Goal: Task Accomplishment & Management: Manage account settings

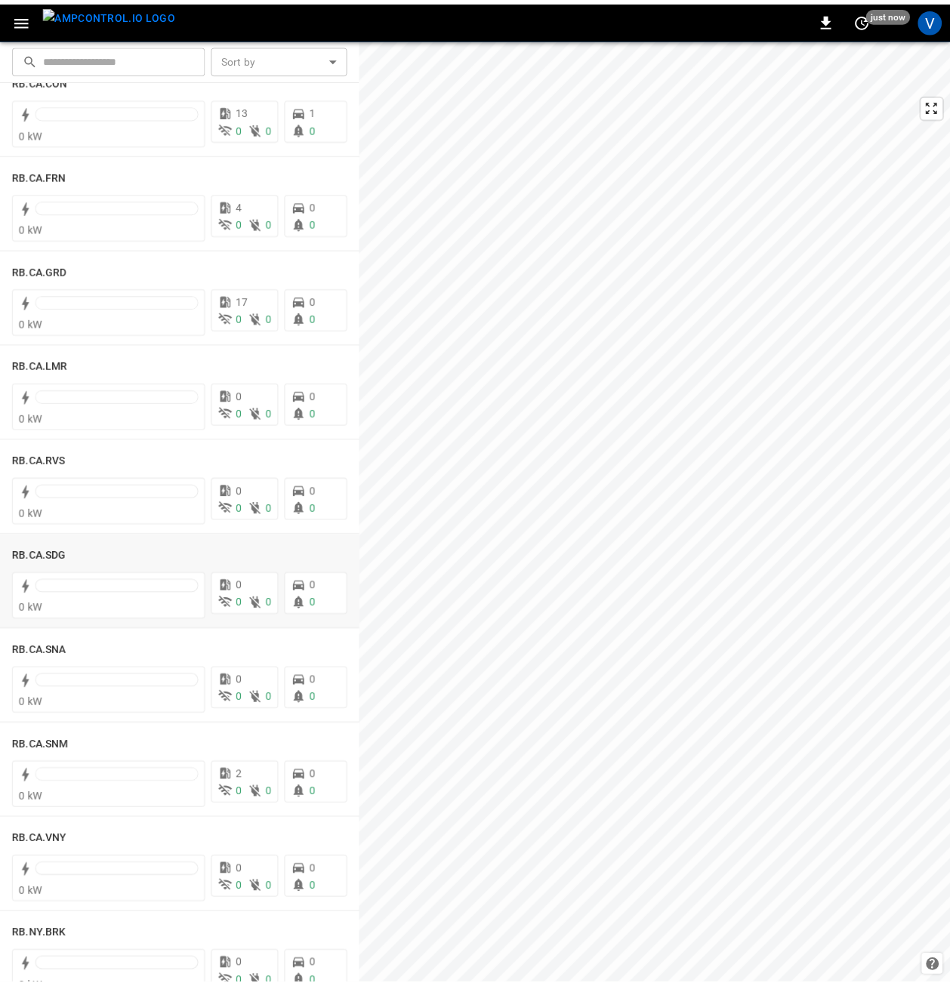
scroll to position [2718, 0]
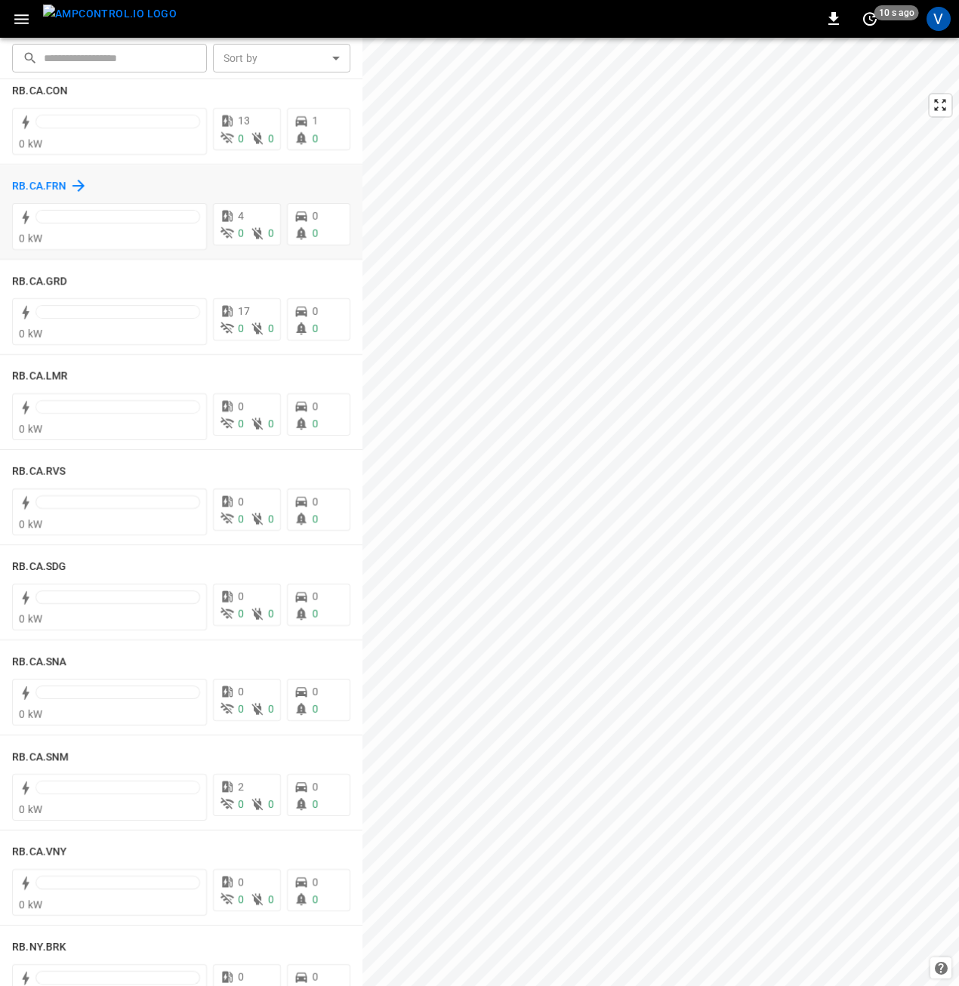
click at [39, 192] on h6 "RB.CA.FRN" at bounding box center [39, 186] width 54 height 17
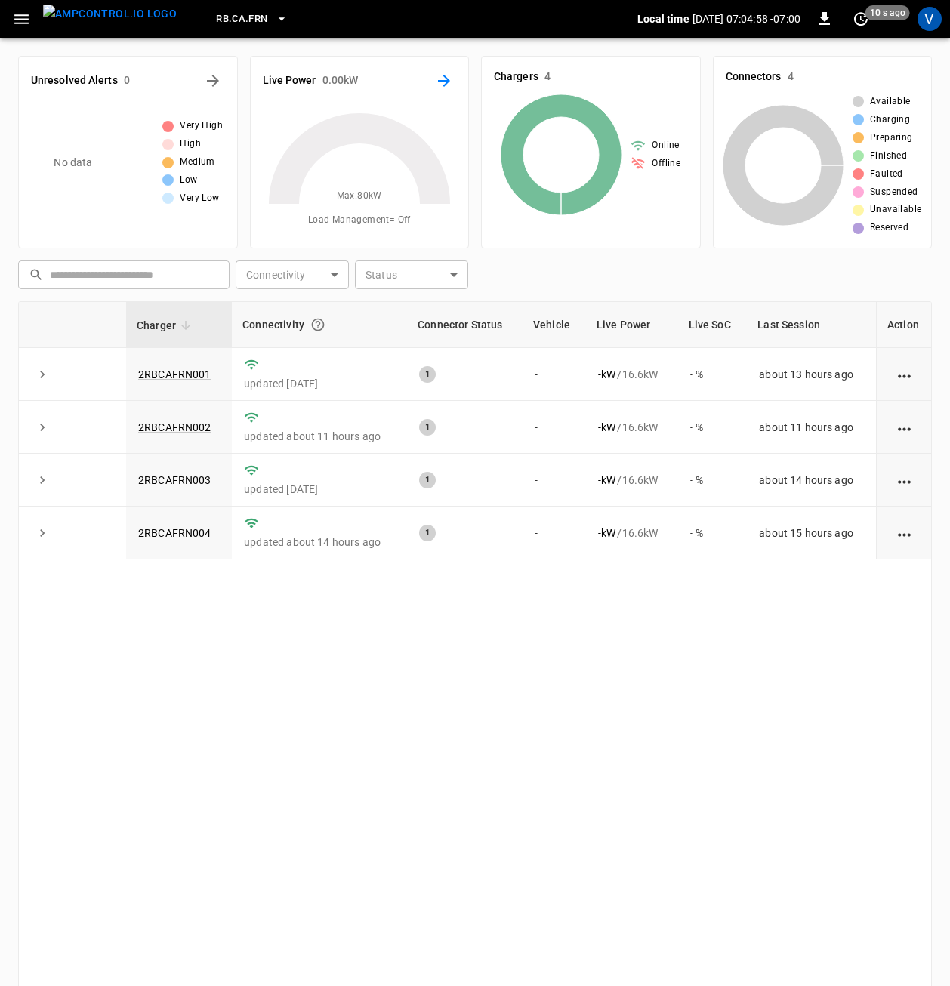
click at [447, 75] on icon "Energy Overview" at bounding box center [444, 81] width 18 height 18
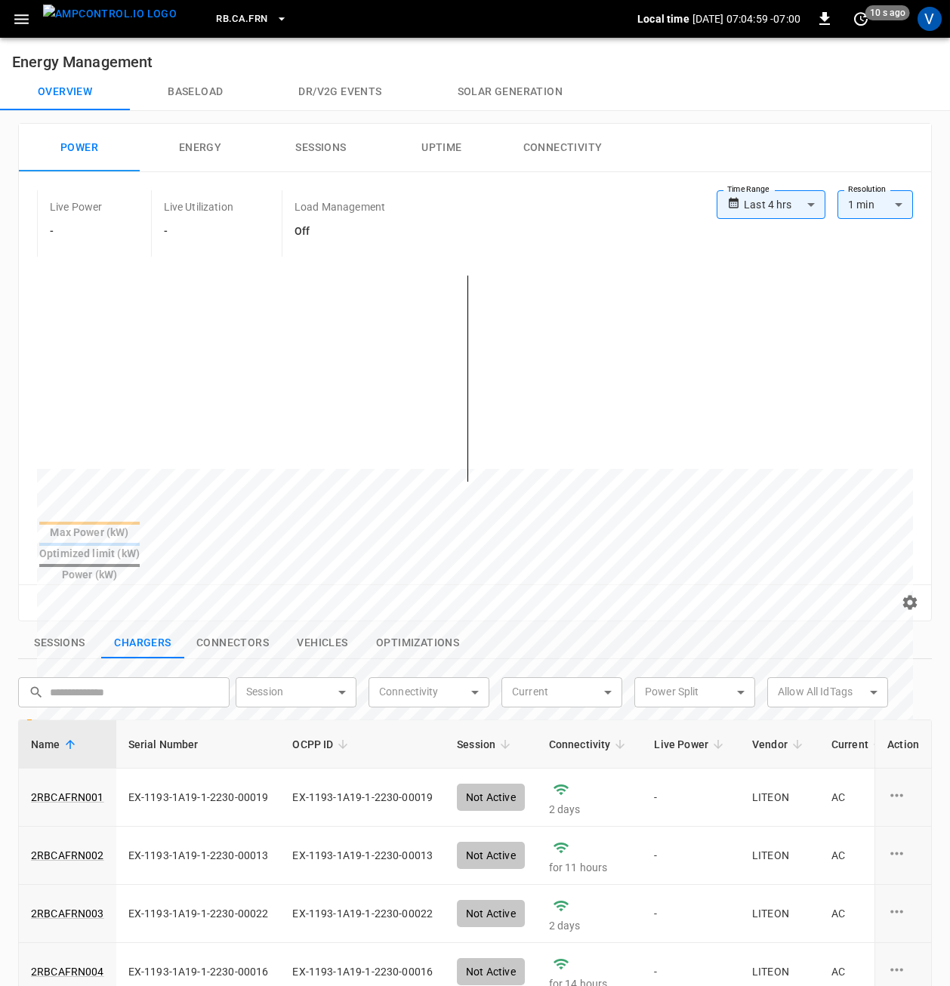
click at [787, 209] on body "**********" at bounding box center [475, 731] width 950 height 1463
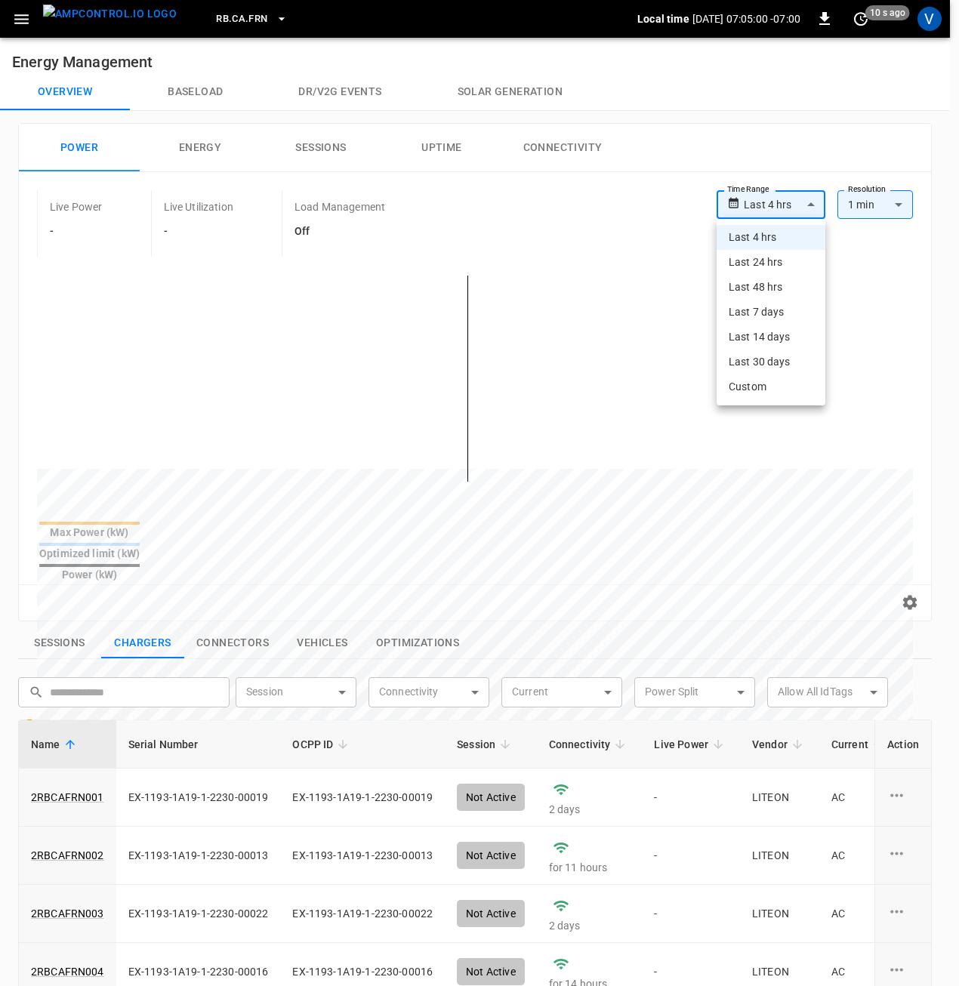
click at [764, 286] on li "Last 48 hrs" at bounding box center [771, 287] width 109 height 25
type input "**********"
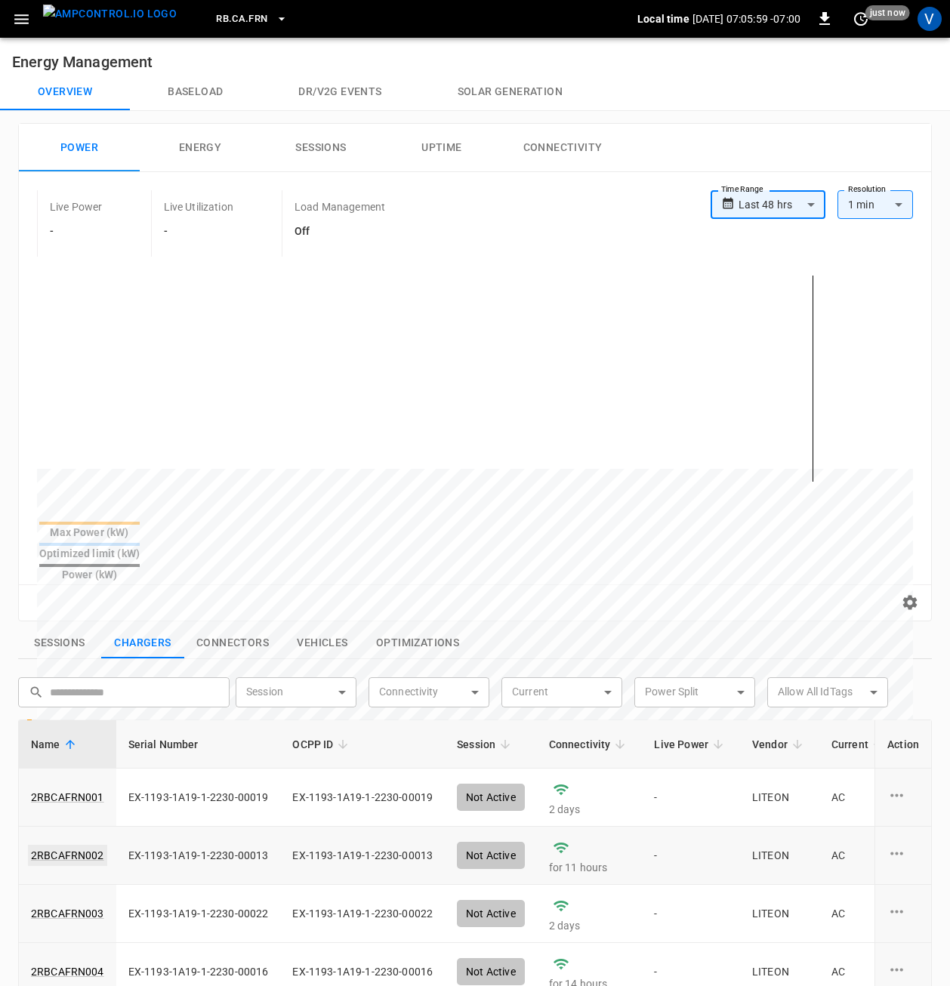
click at [62, 845] on link "2RBCAFRN002" at bounding box center [67, 855] width 79 height 21
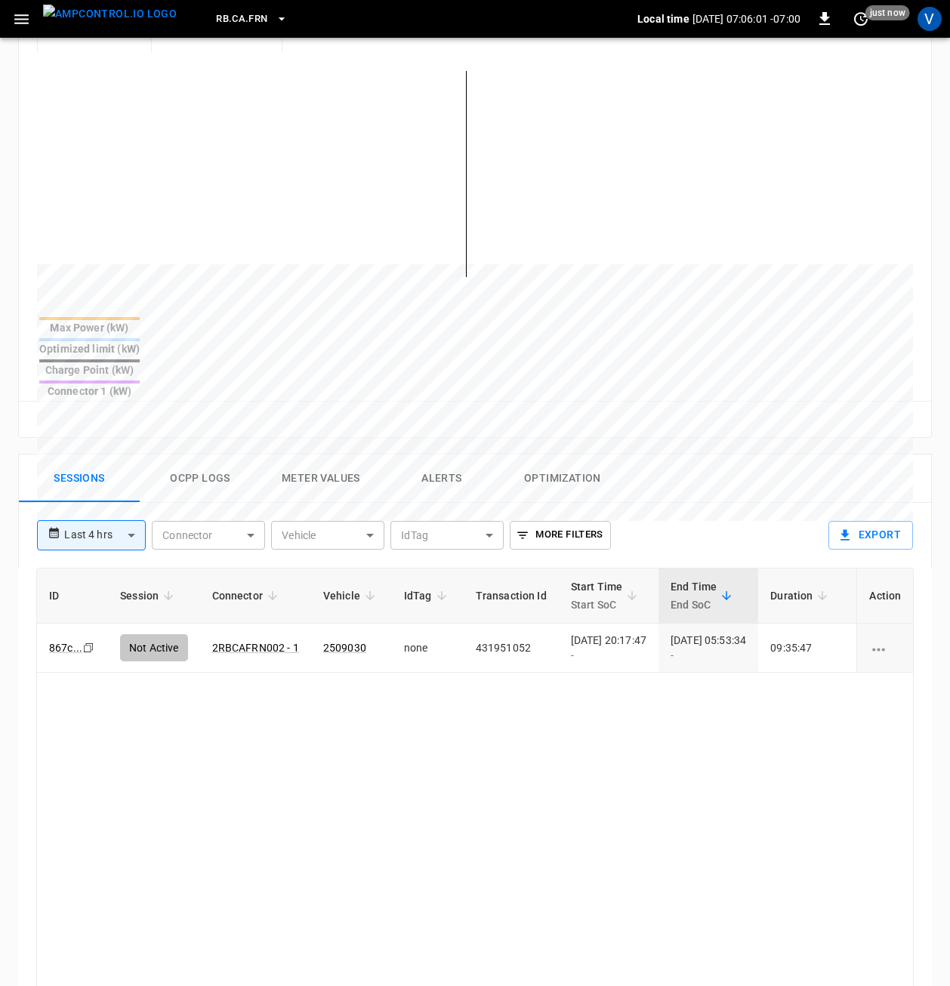
scroll to position [378, 0]
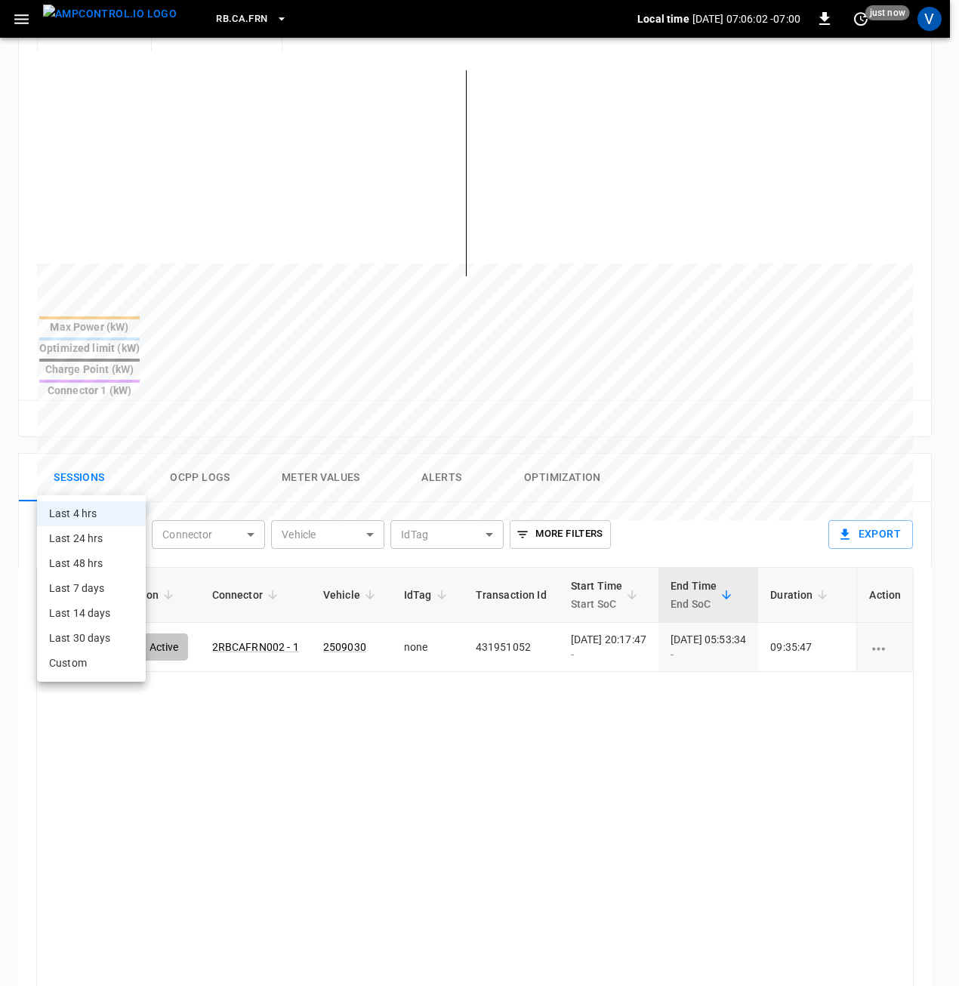
click at [120, 482] on body "**********" at bounding box center [479, 469] width 959 height 1694
click at [86, 547] on li "Last 24 hrs" at bounding box center [91, 538] width 109 height 25
type input "**********"
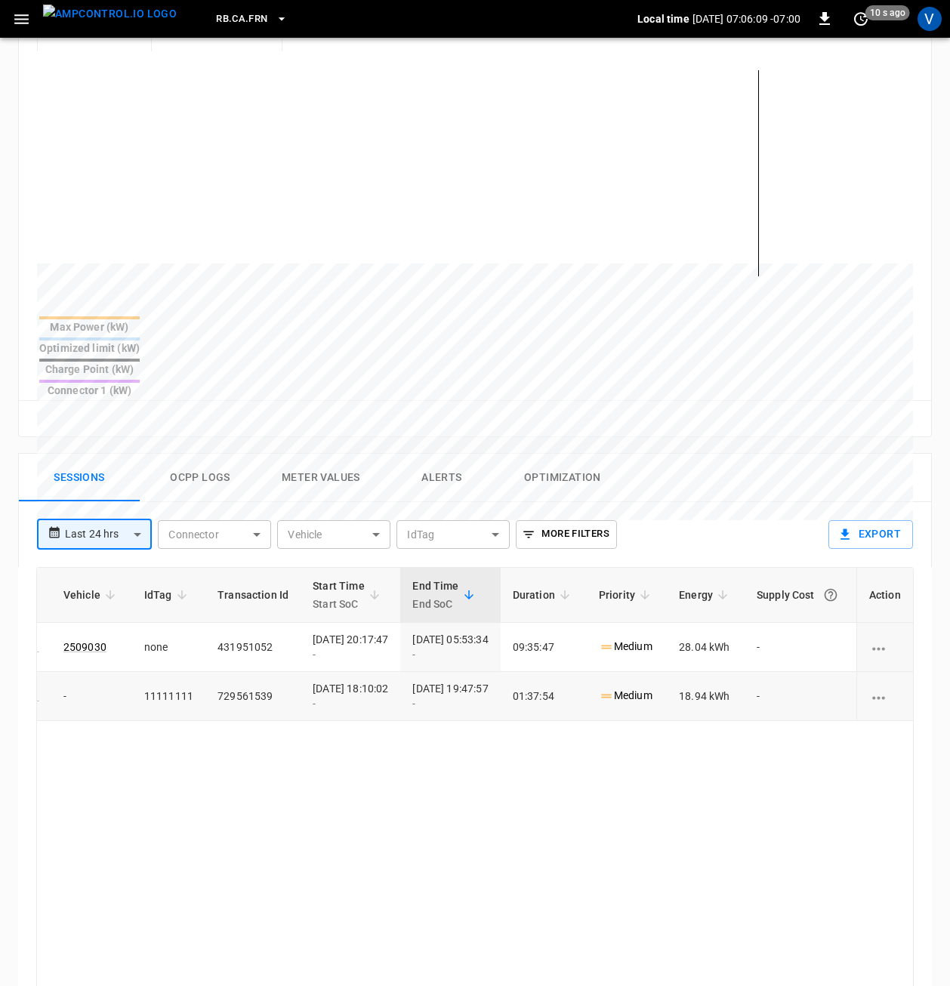
scroll to position [0, 0]
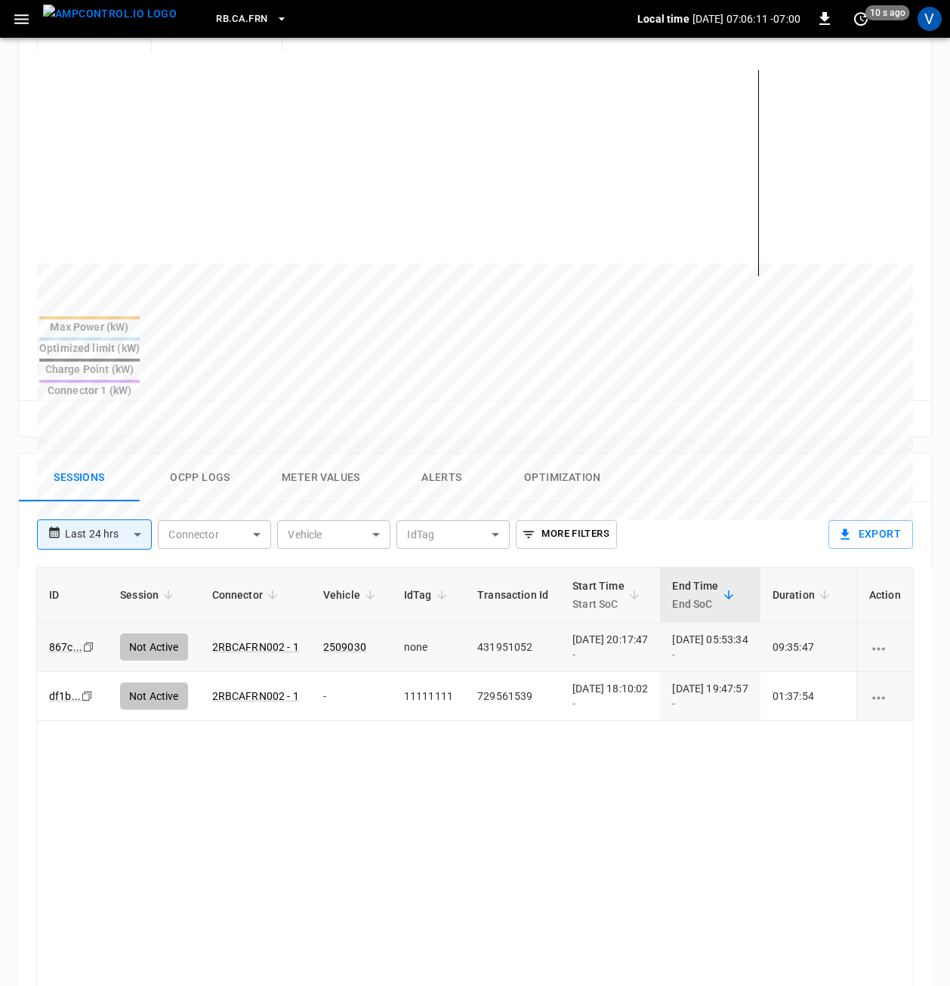
click at [501, 623] on td "431951052" at bounding box center [512, 647] width 95 height 49
drag, startPoint x: 501, startPoint y: 588, endPoint x: 410, endPoint y: 682, distance: 130.8
click at [465, 756] on div "ID Session Connector Vehicle IdTag Transaction Id Start Time Start SoC End Time…" at bounding box center [474, 912] width 877 height 690
click at [414, 623] on td "none" at bounding box center [428, 647] width 73 height 49
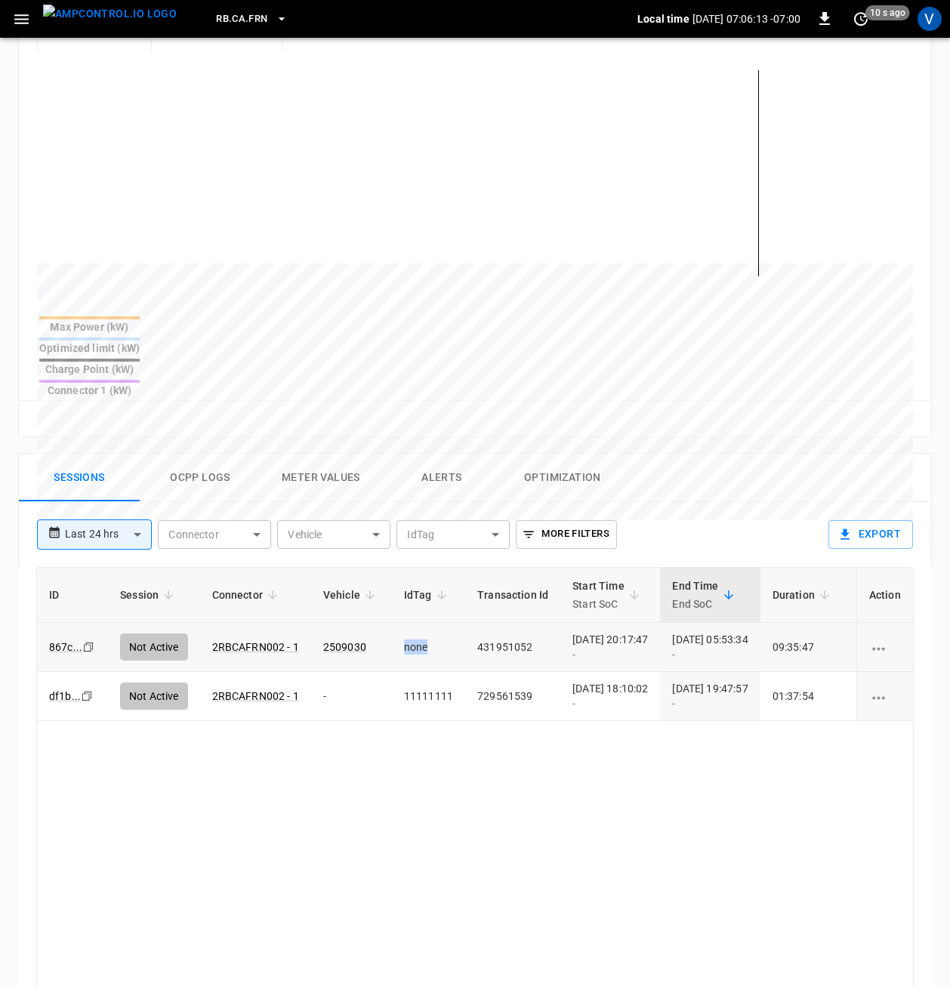
click at [414, 623] on td "none" at bounding box center [428, 647] width 73 height 49
drag, startPoint x: 414, startPoint y: 594, endPoint x: 433, endPoint y: 735, distance: 142.6
click at [433, 735] on div "ID Session Connector Vehicle IdTag Transaction Id Start Time Start SoC End Time…" at bounding box center [474, 912] width 877 height 690
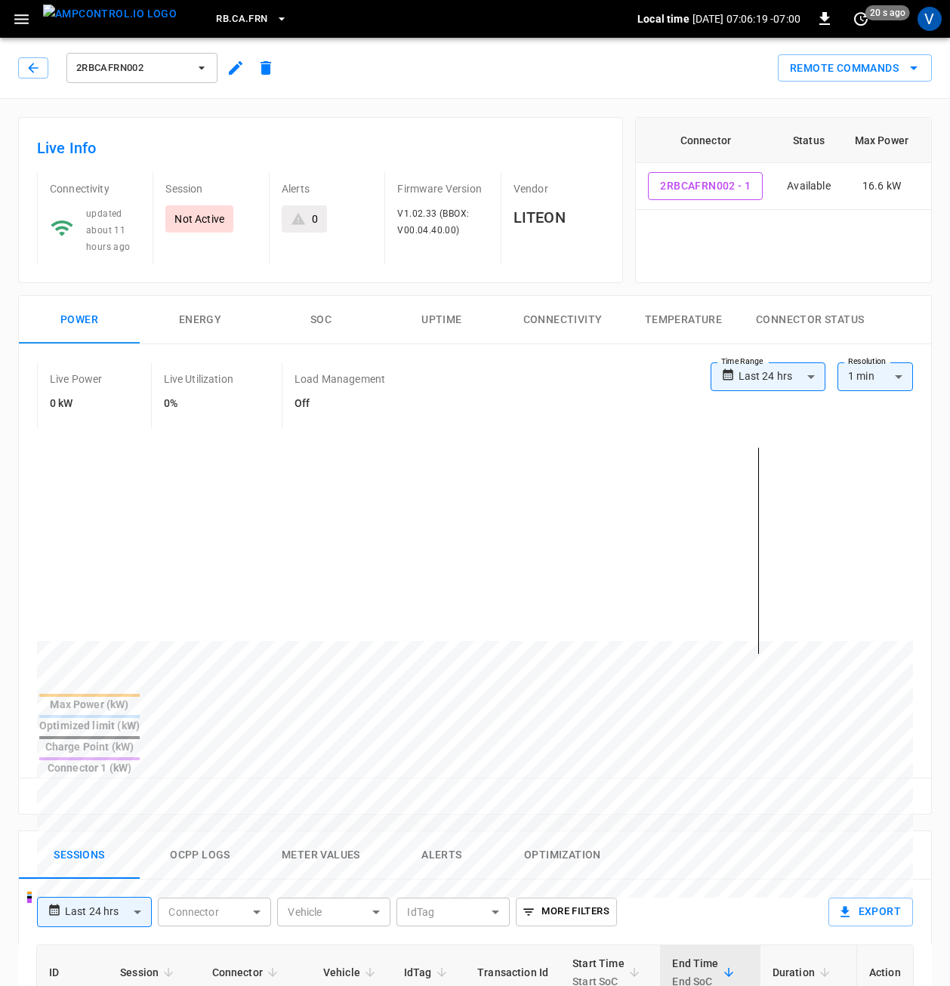
click at [207, 60] on button "2RBCAFRN002" at bounding box center [141, 68] width 151 height 30
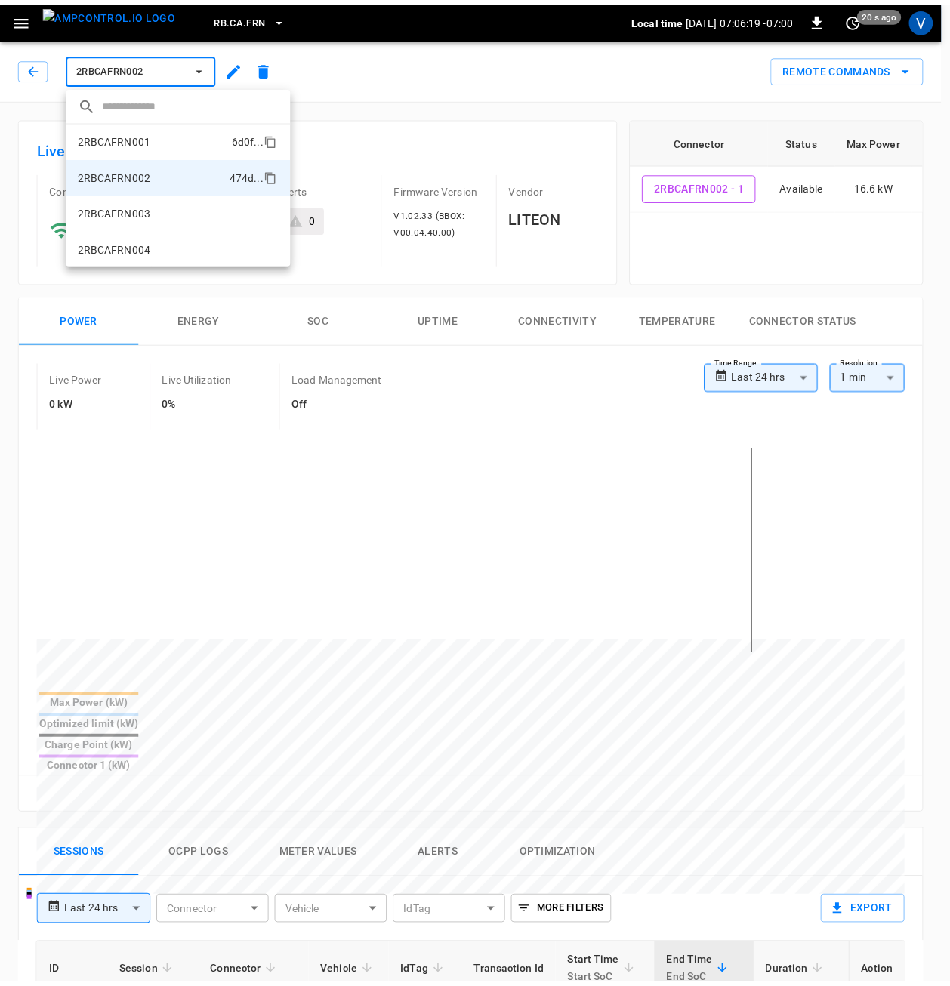
scroll to position [2, 0]
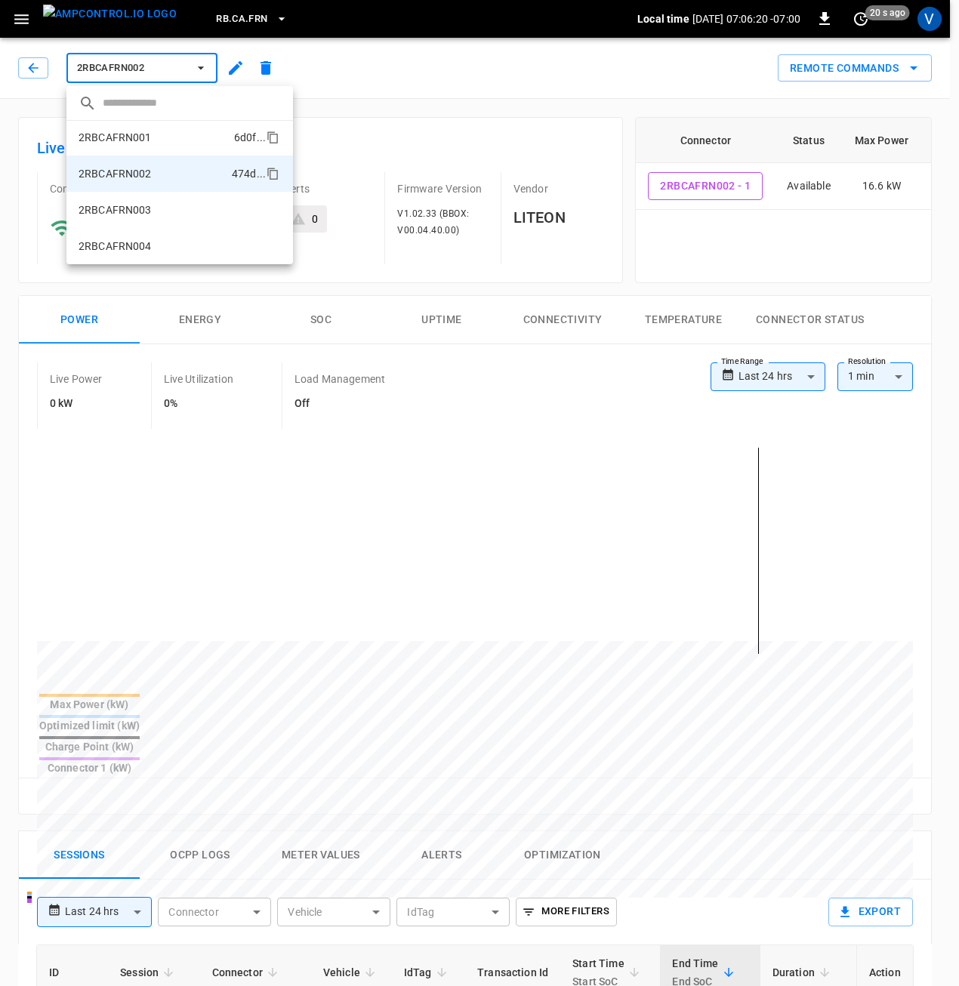
click at [164, 143] on li "2RBCAFRN001 6d0f ..." at bounding box center [179, 137] width 227 height 36
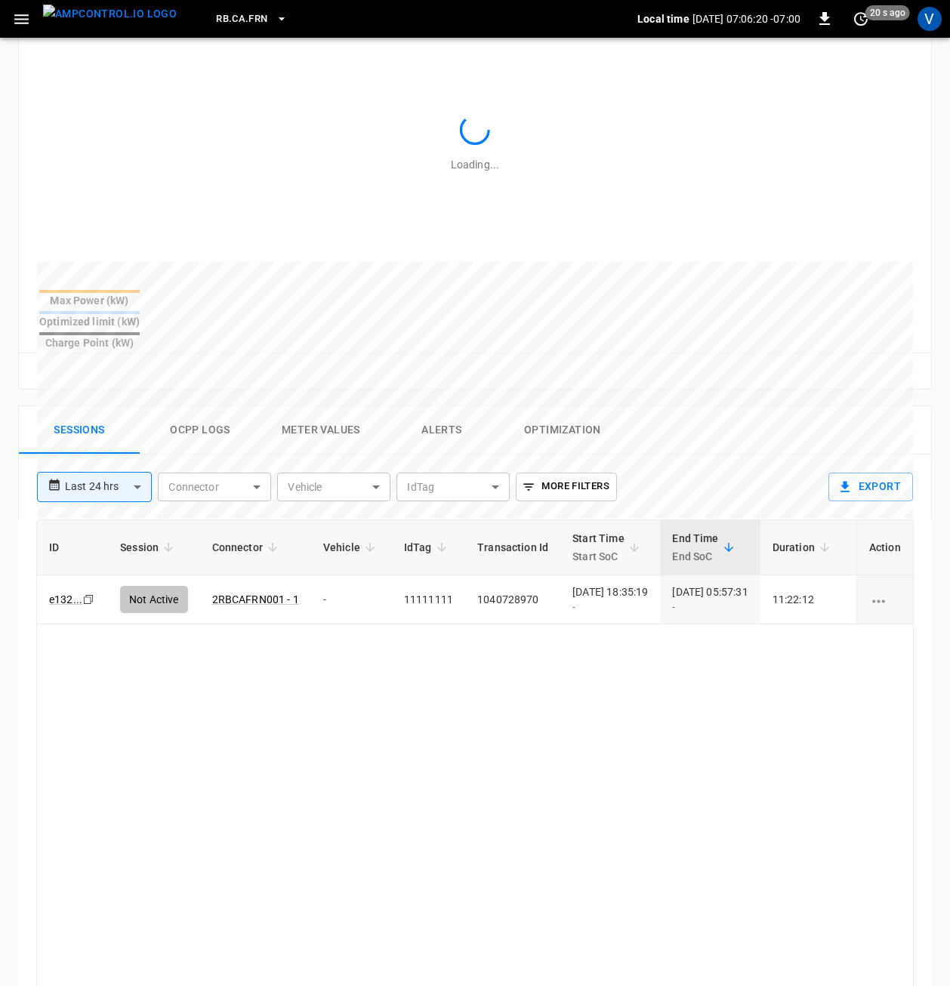
scroll to position [453, 0]
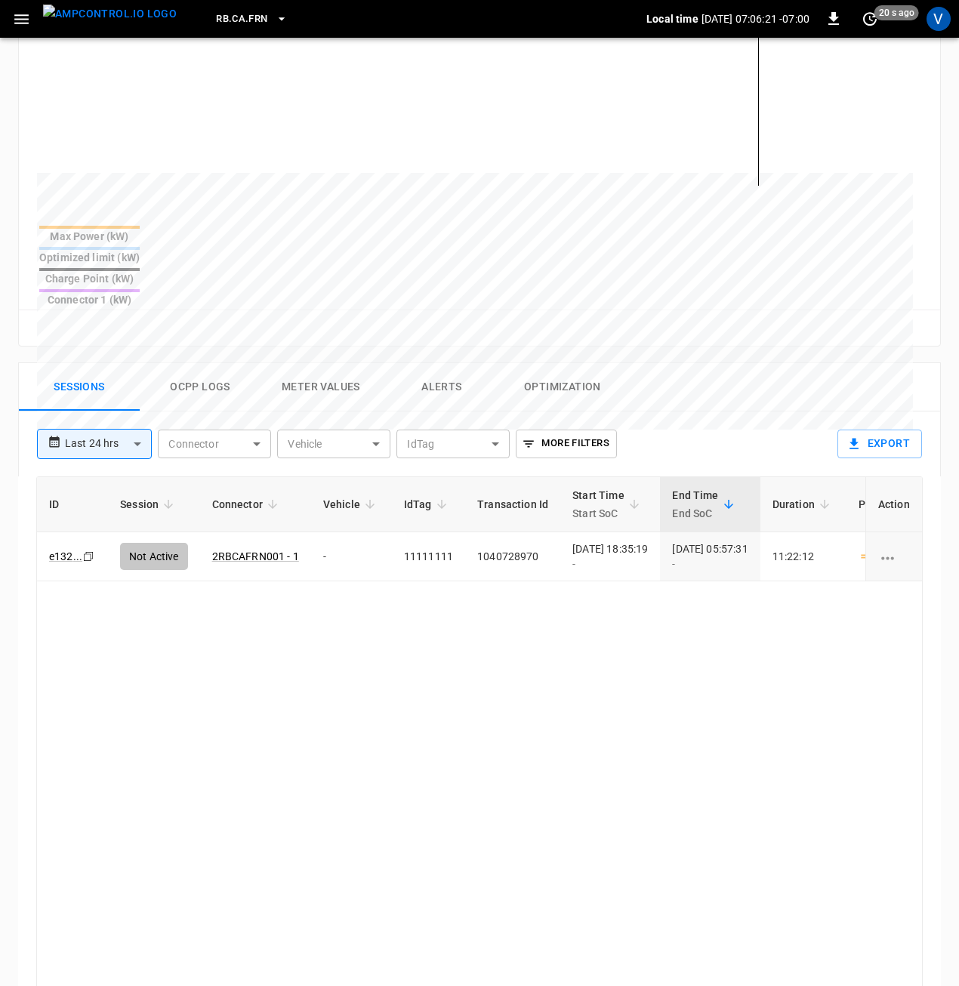
click at [137, 396] on body "**********" at bounding box center [479, 386] width 959 height 1679
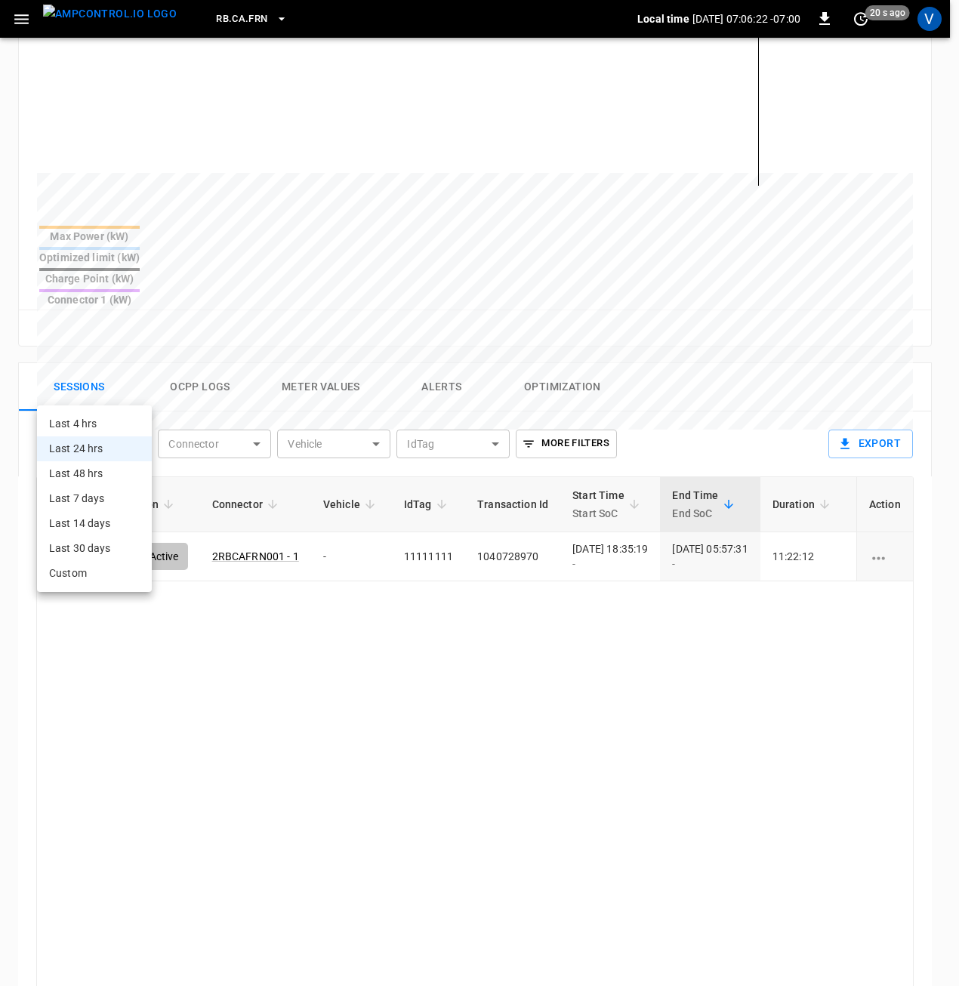
click at [82, 469] on li "Last 48 hrs" at bounding box center [94, 473] width 115 height 25
type input "**********"
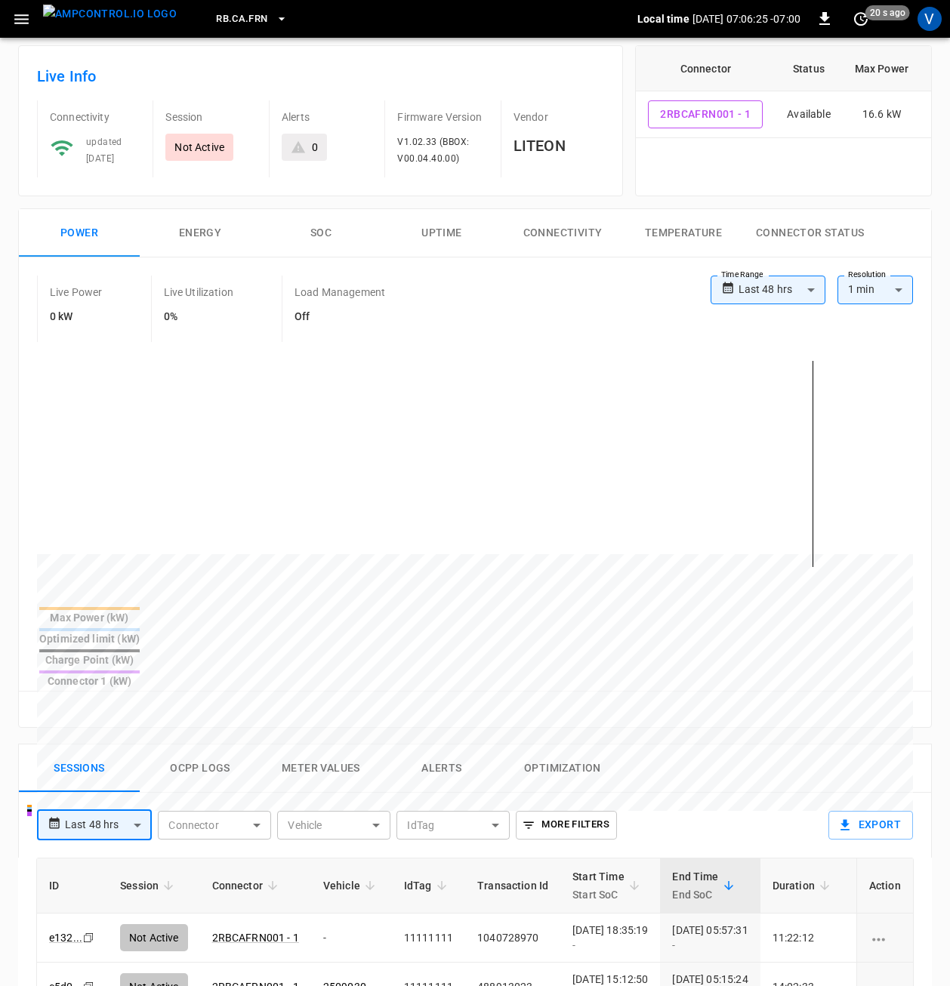
scroll to position [0, 0]
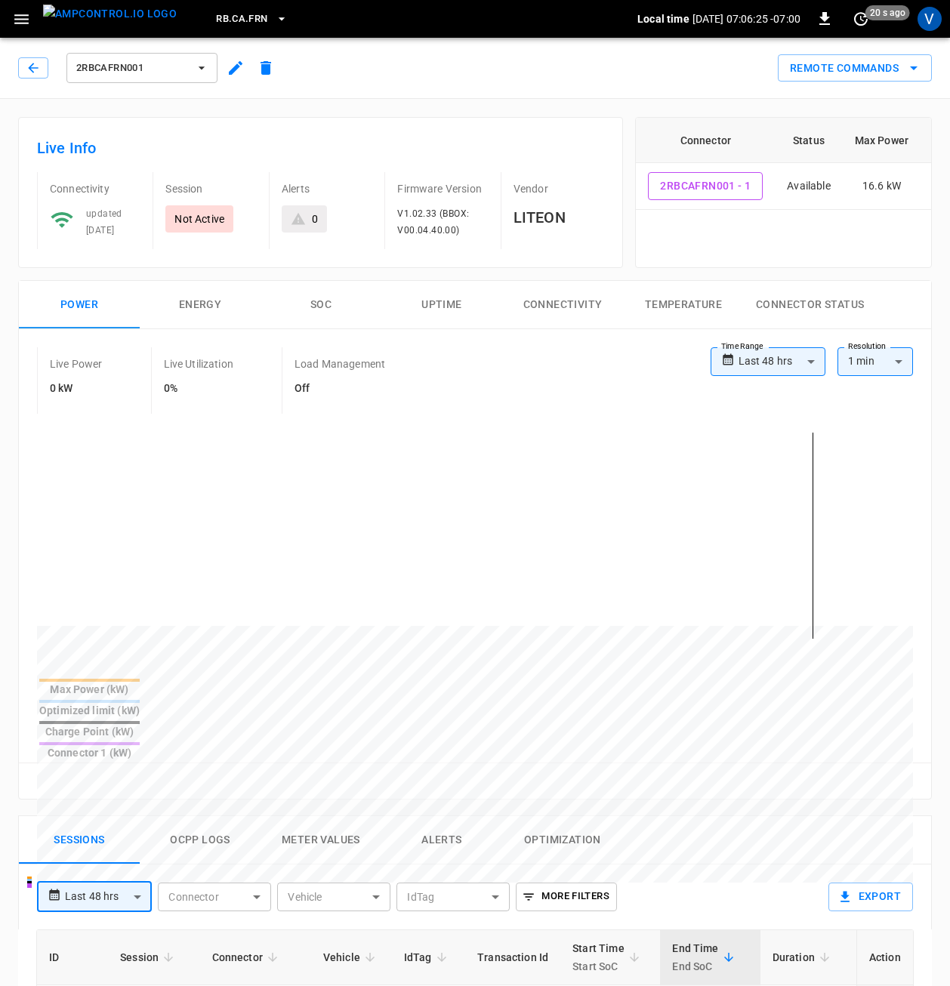
click at [183, 73] on span "2RBCAFRN001" at bounding box center [132, 68] width 112 height 17
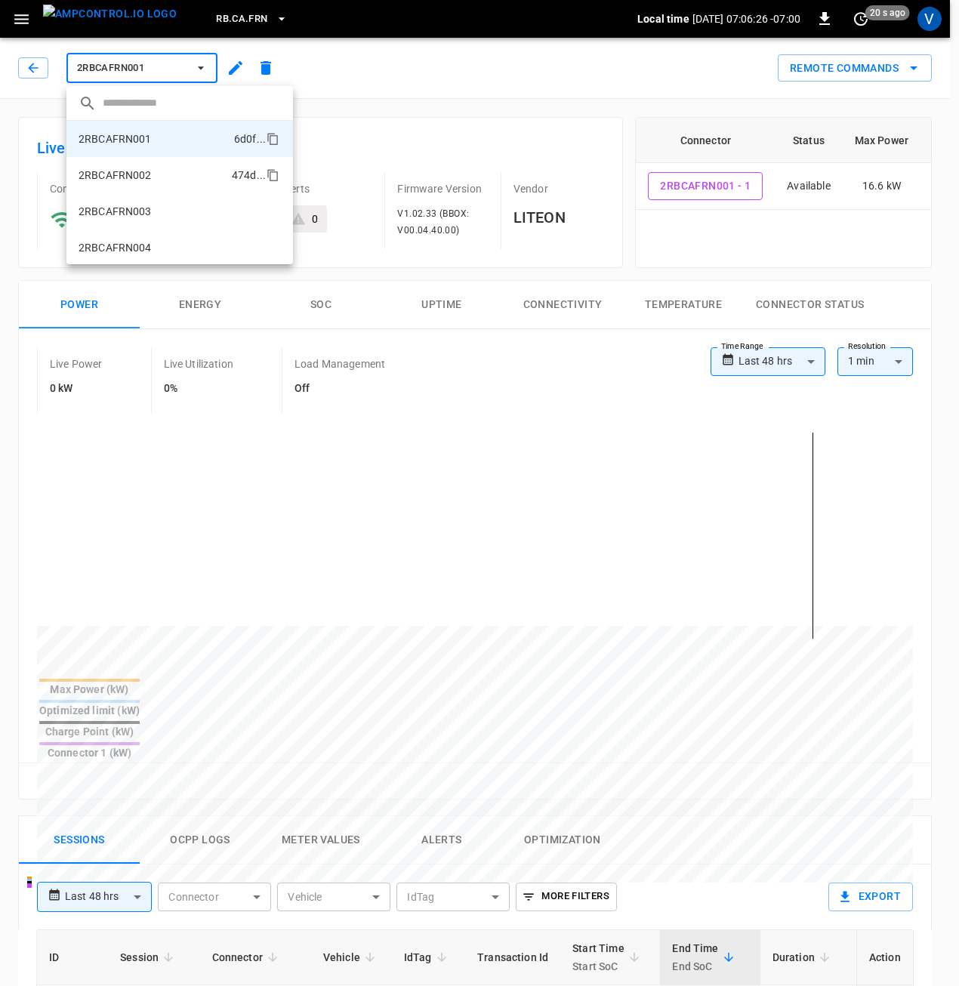
click at [140, 173] on p "2RBCAFRN002" at bounding box center [115, 175] width 73 height 15
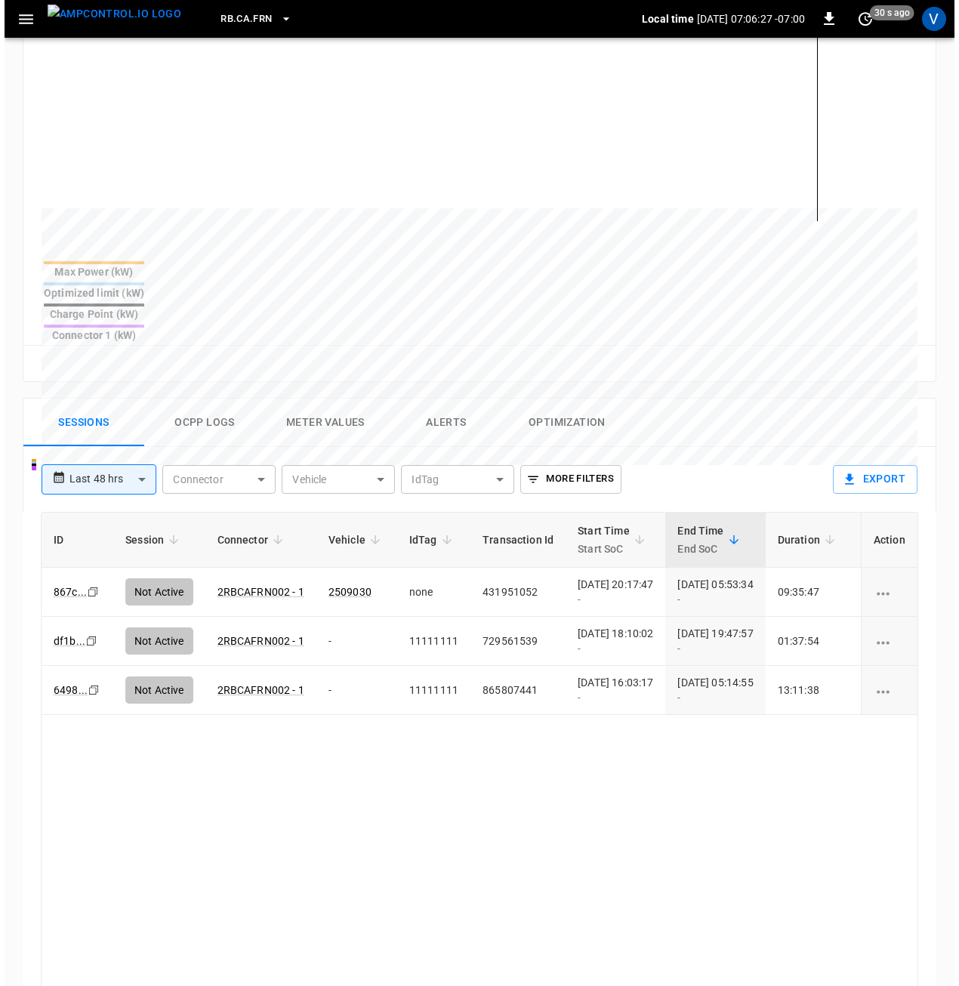
scroll to position [453, 0]
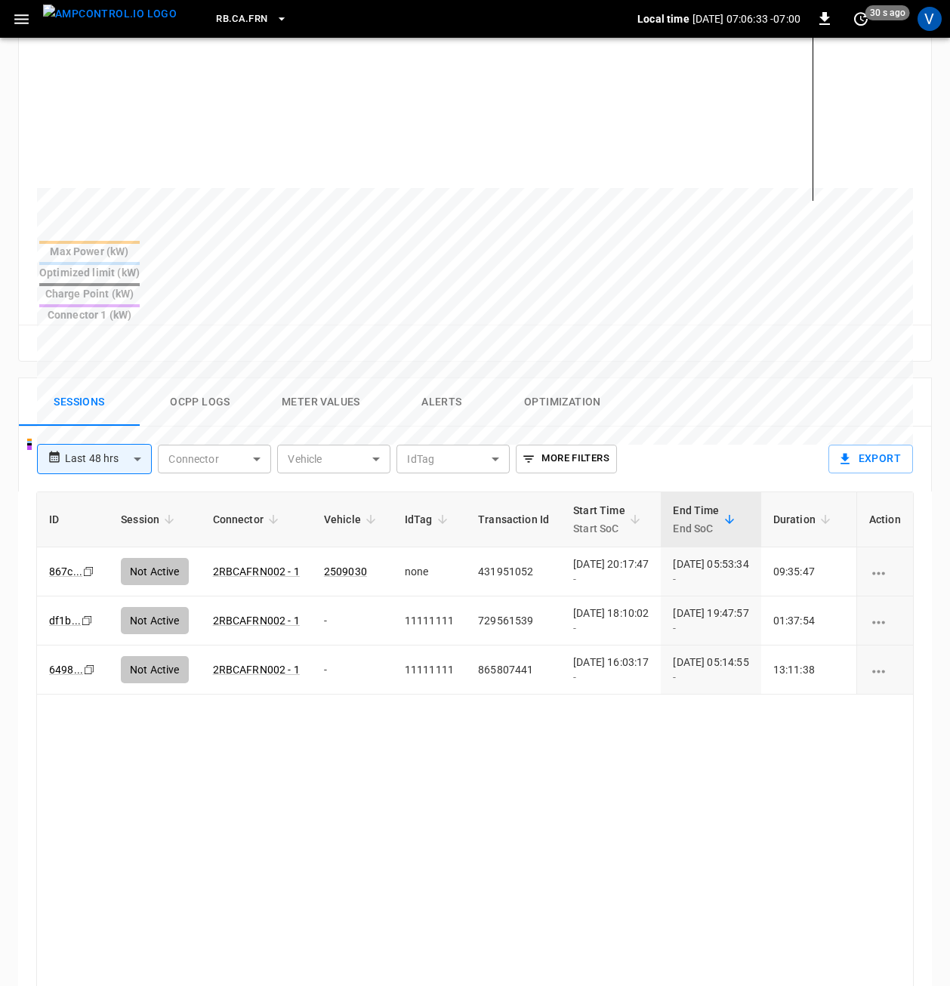
click at [217, 378] on button "Ocpp logs" at bounding box center [200, 402] width 121 height 48
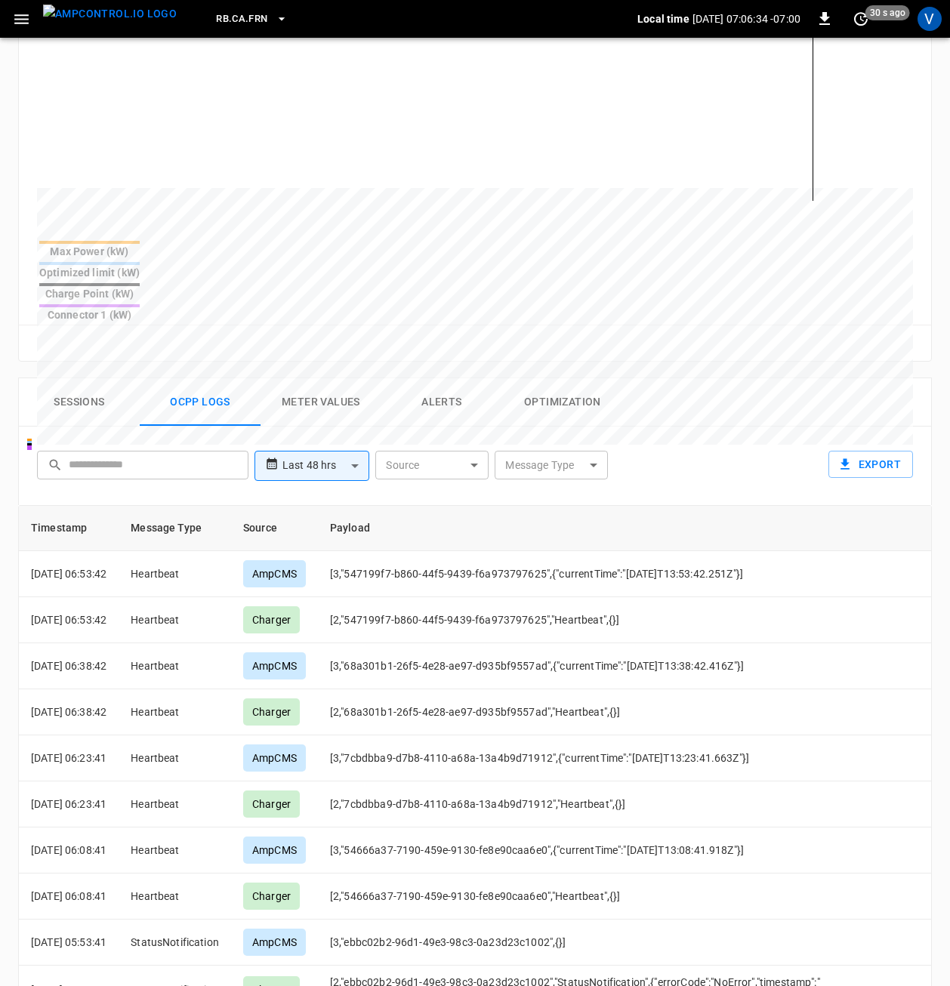
click at [332, 413] on body "**********" at bounding box center [475, 400] width 950 height 1707
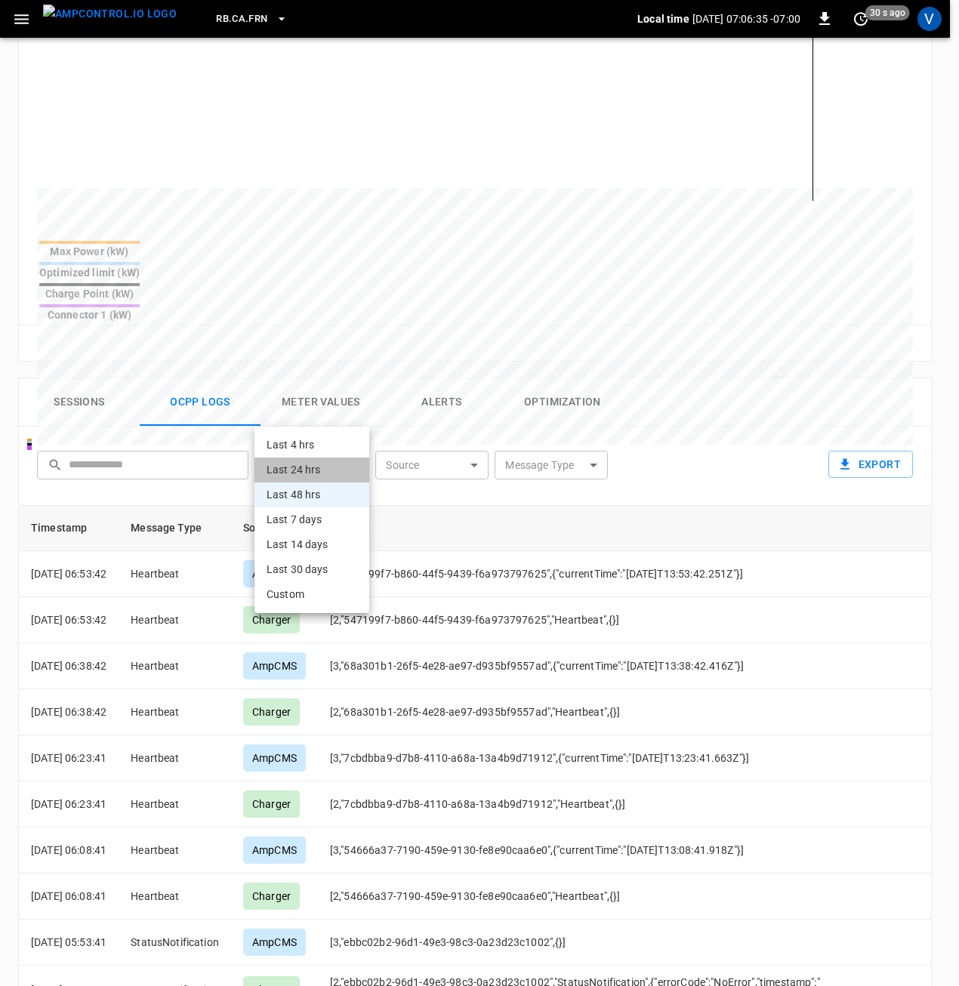
click at [300, 469] on li "Last 24 hrs" at bounding box center [311, 470] width 115 height 25
type input "**********"
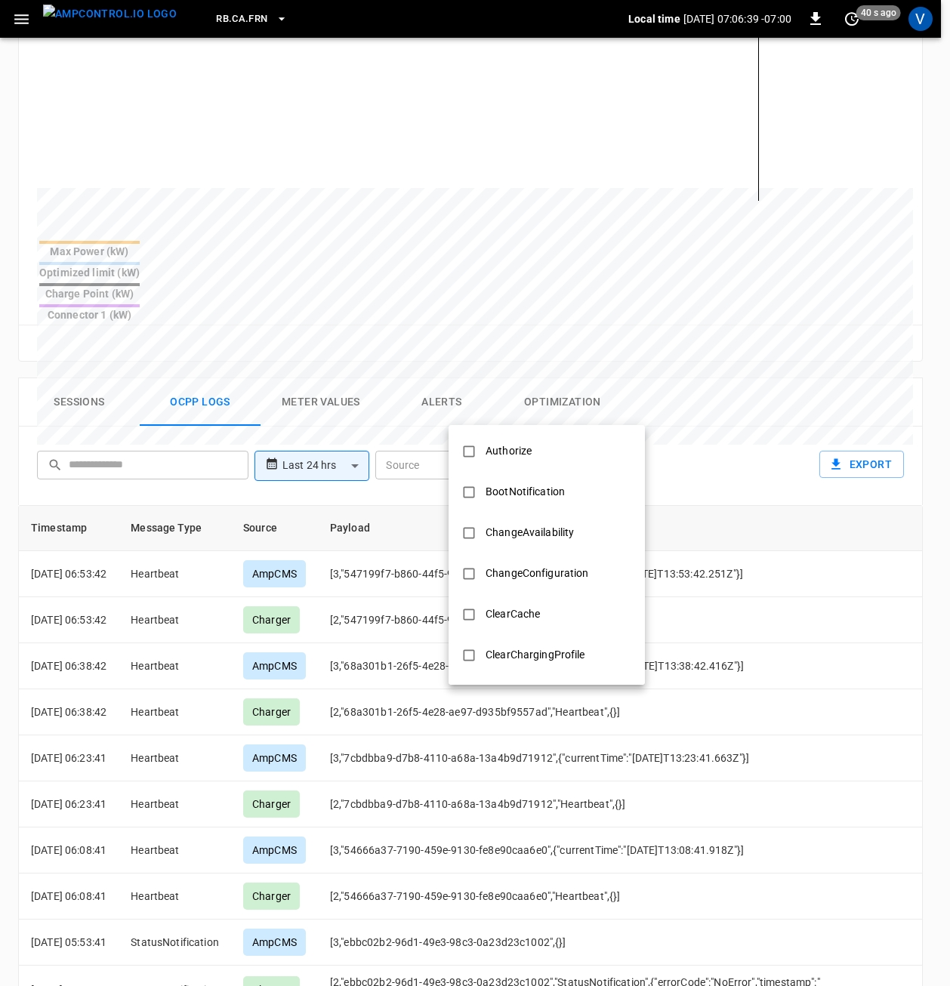
click at [588, 418] on body "**********" at bounding box center [475, 400] width 950 height 1707
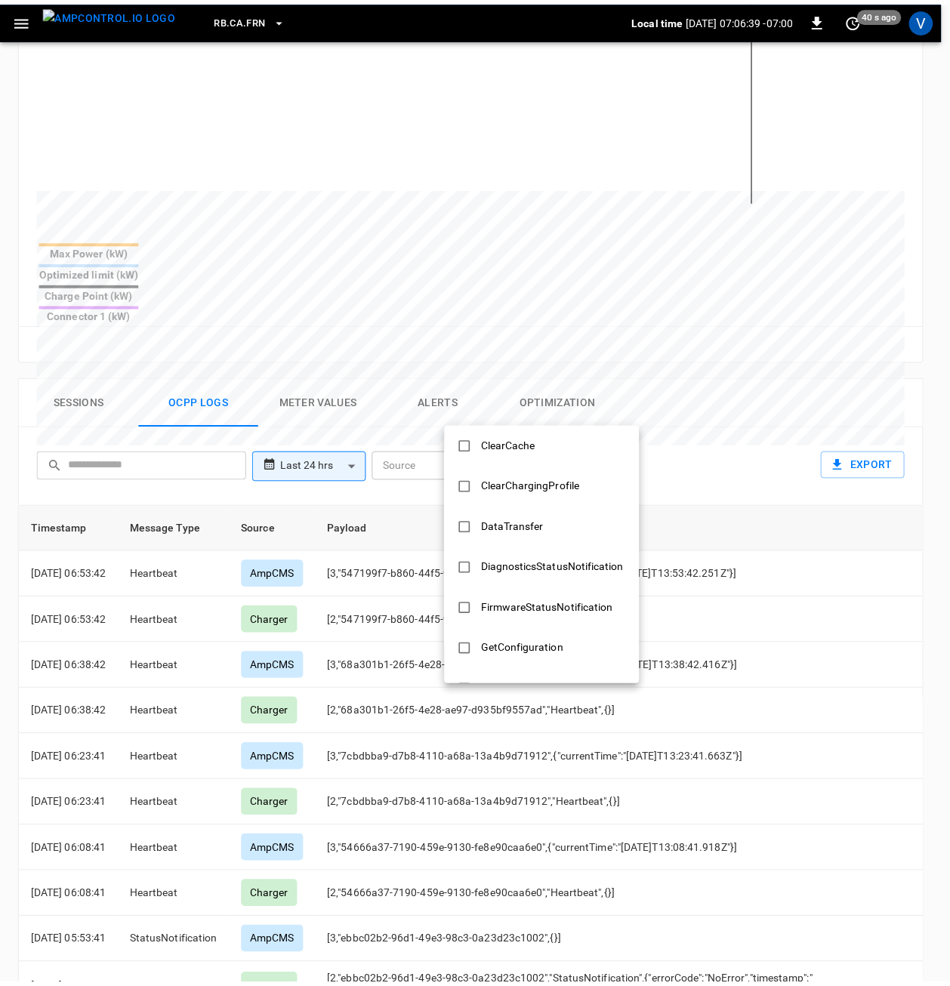
scroll to position [529, 0]
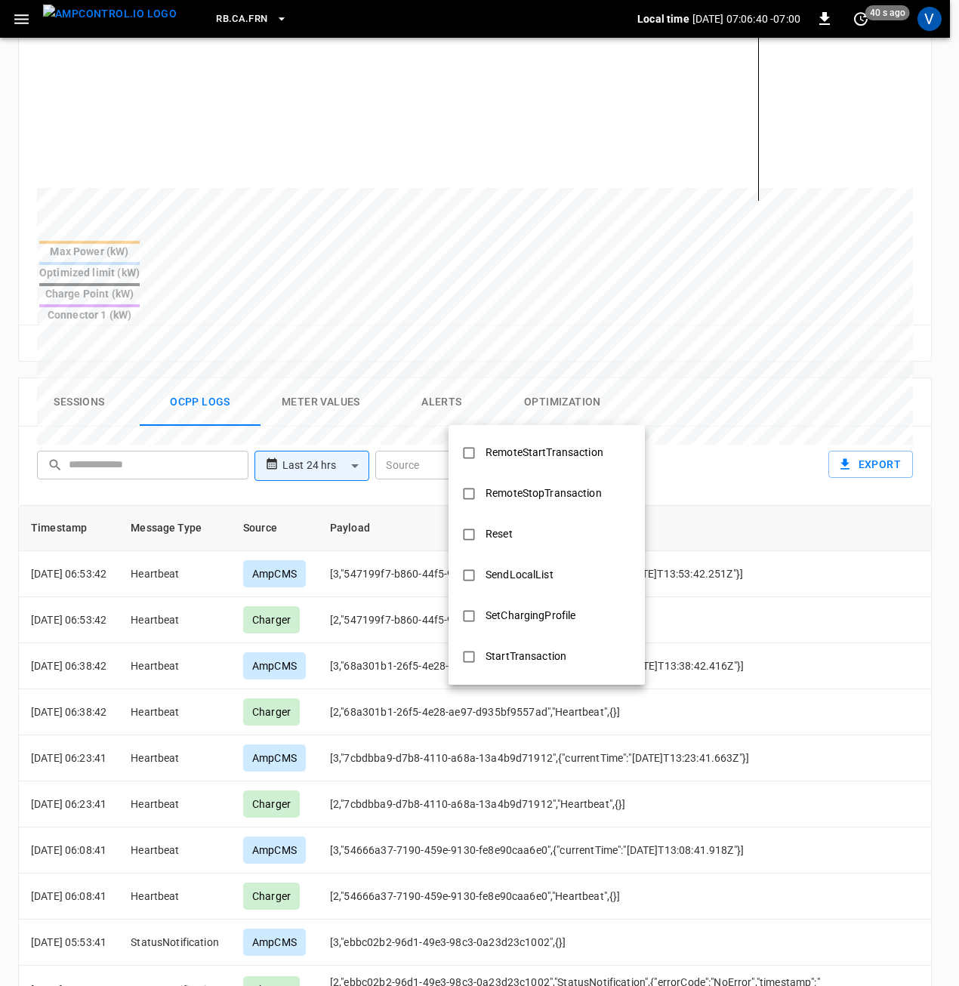
click at [709, 421] on div at bounding box center [479, 493] width 959 height 986
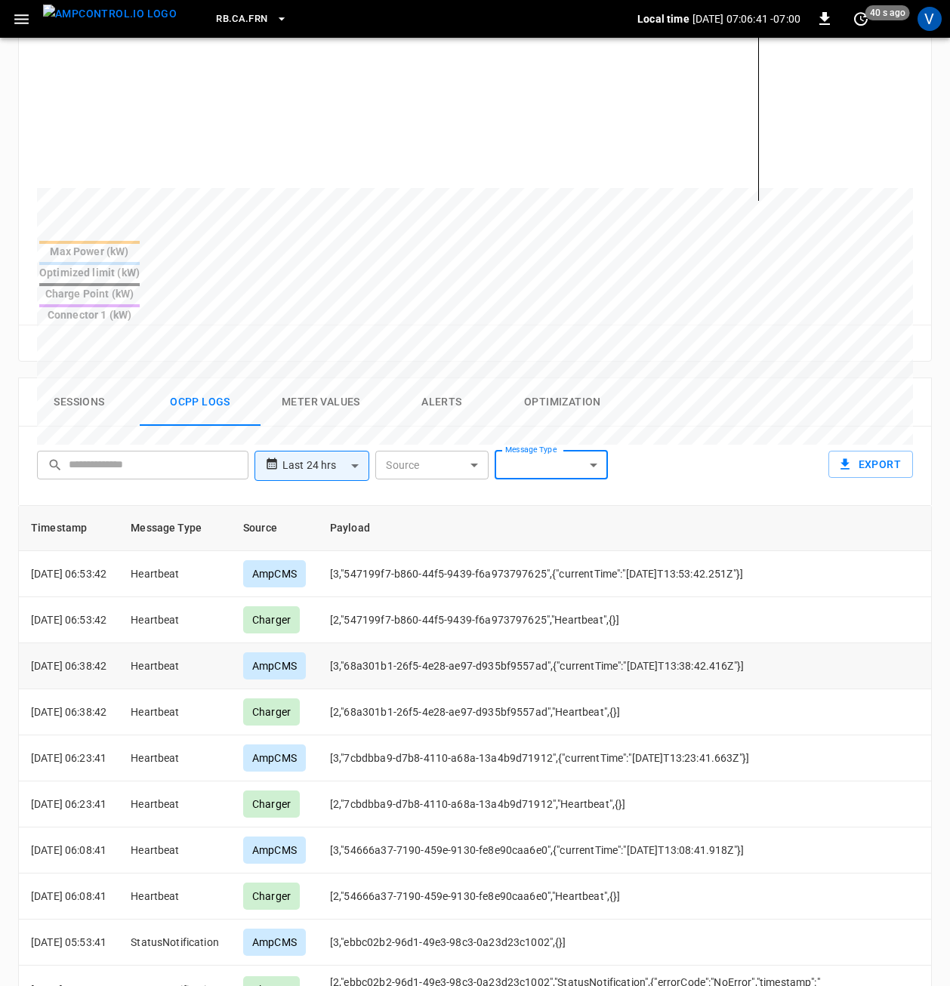
scroll to position [667, 0]
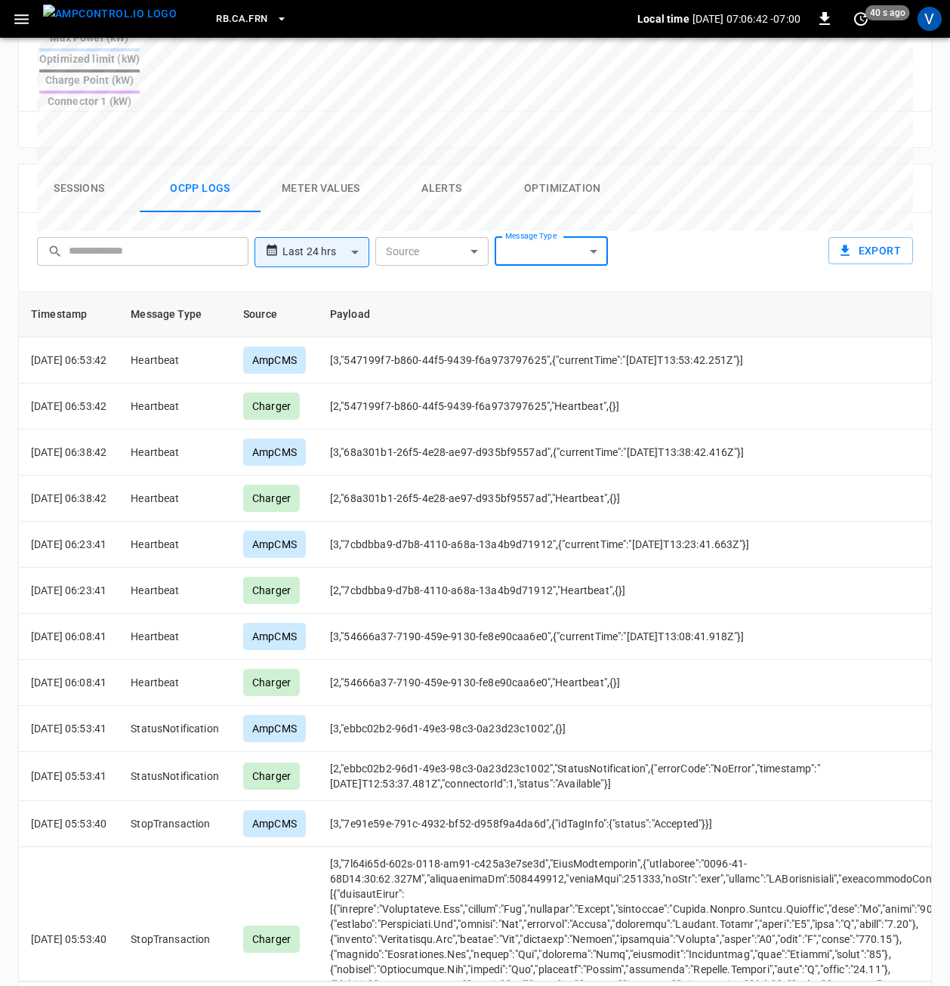
click at [914, 991] on icon "Go to next page" at bounding box center [914, 1002] width 18 height 18
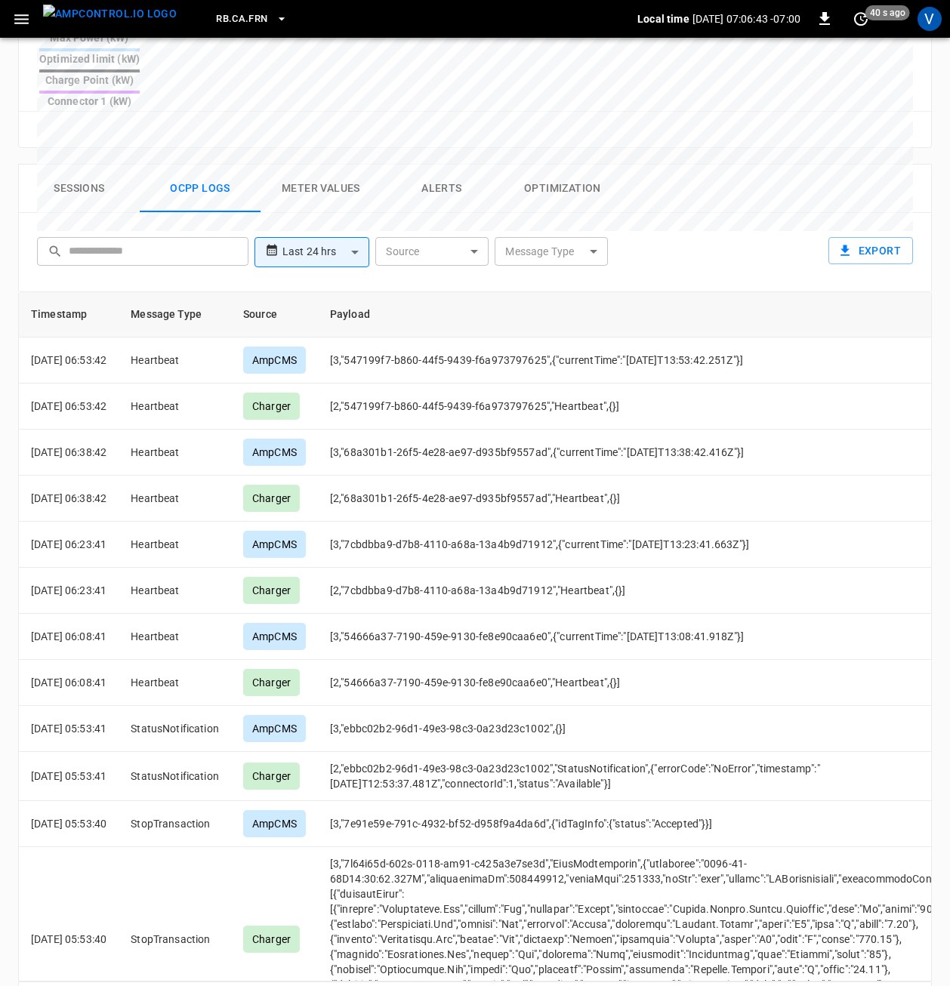
click at [914, 991] on icon "Go to next page" at bounding box center [914, 1002] width 18 height 18
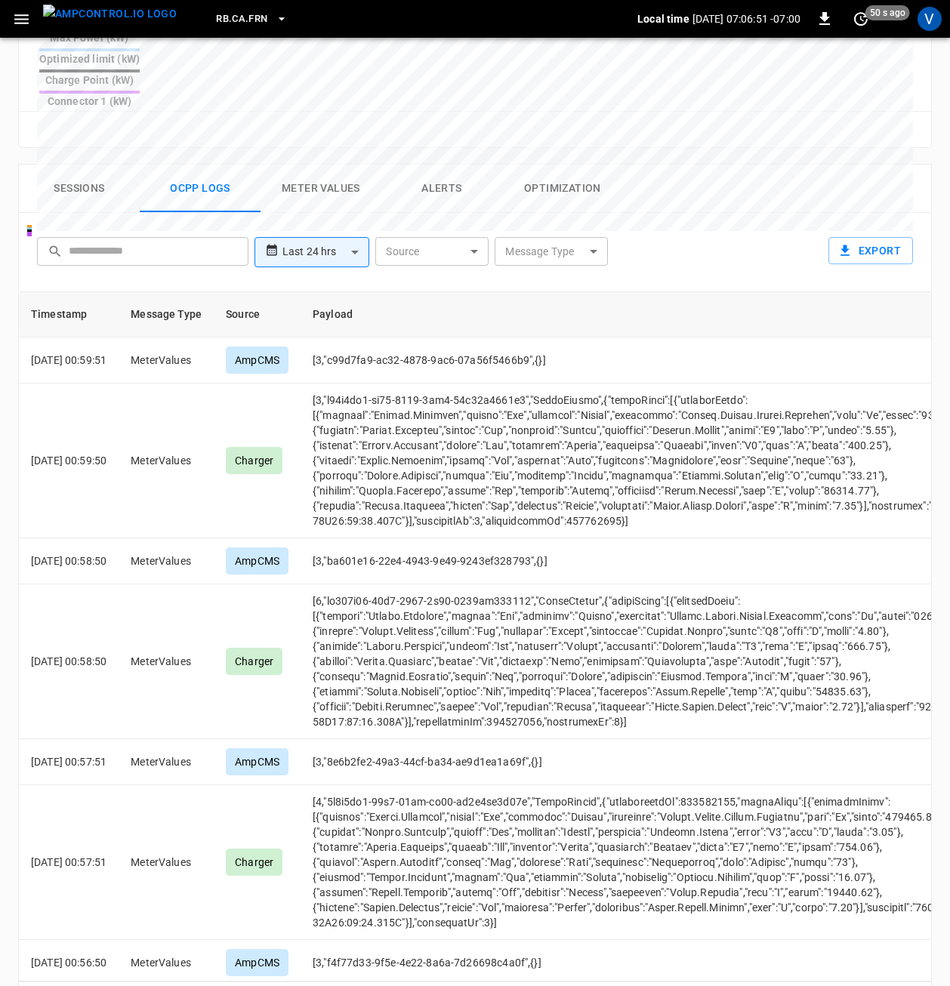
click at [914, 991] on icon "Go to next page" at bounding box center [914, 1002] width 18 height 18
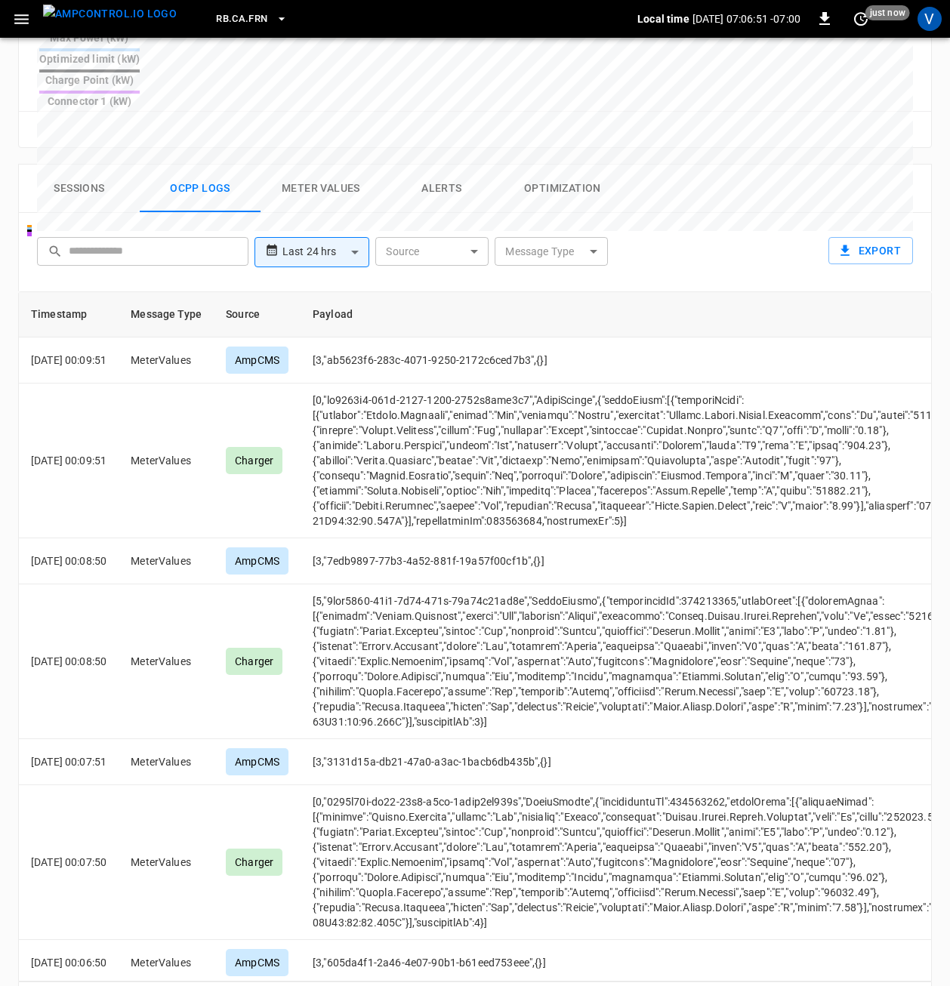
click at [914, 991] on icon "Go to next page" at bounding box center [914, 1002] width 18 height 18
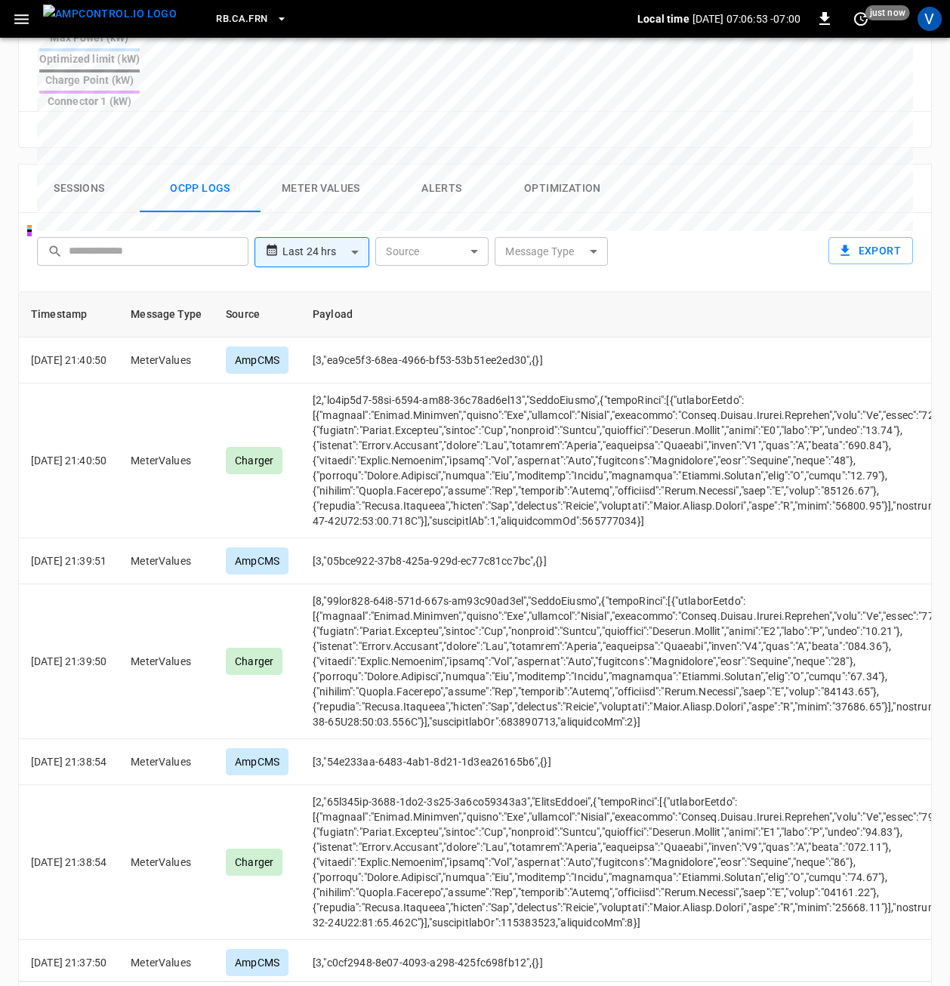
click at [914, 991] on icon "Go to next page" at bounding box center [914, 1002] width 18 height 18
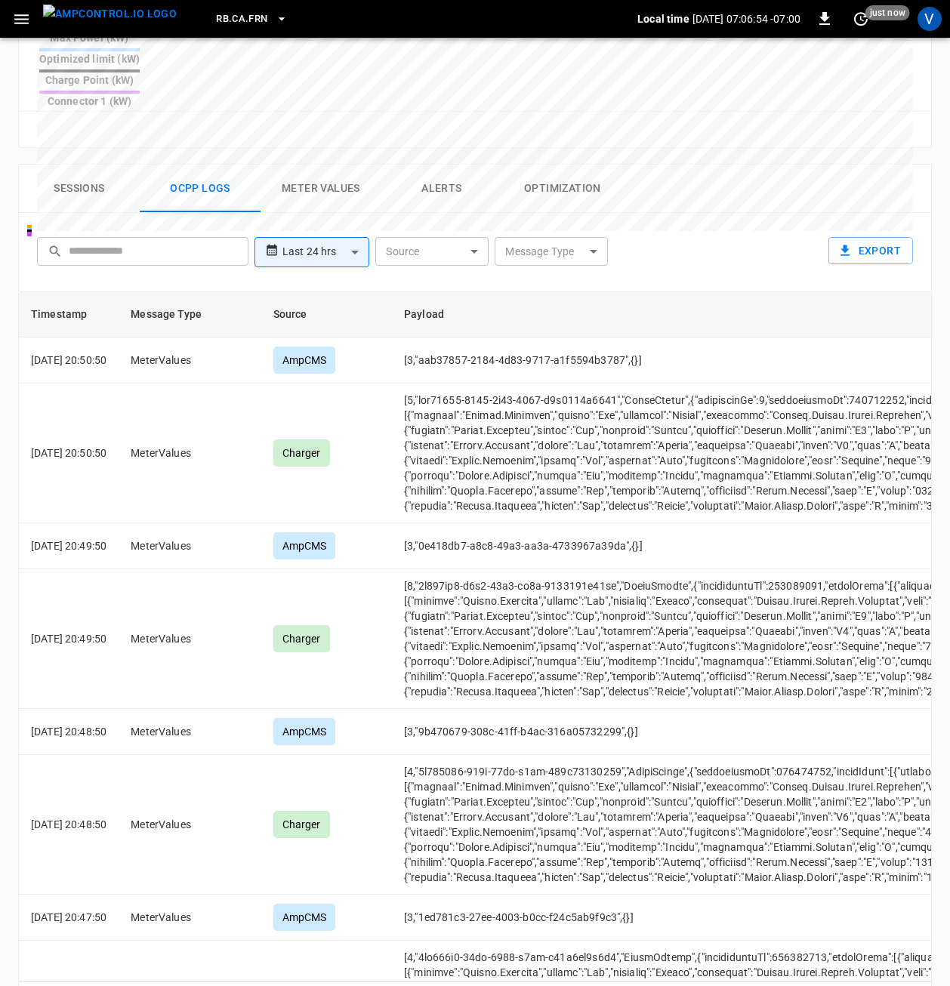
click at [914, 991] on icon "Go to next page" at bounding box center [914, 1002] width 18 height 18
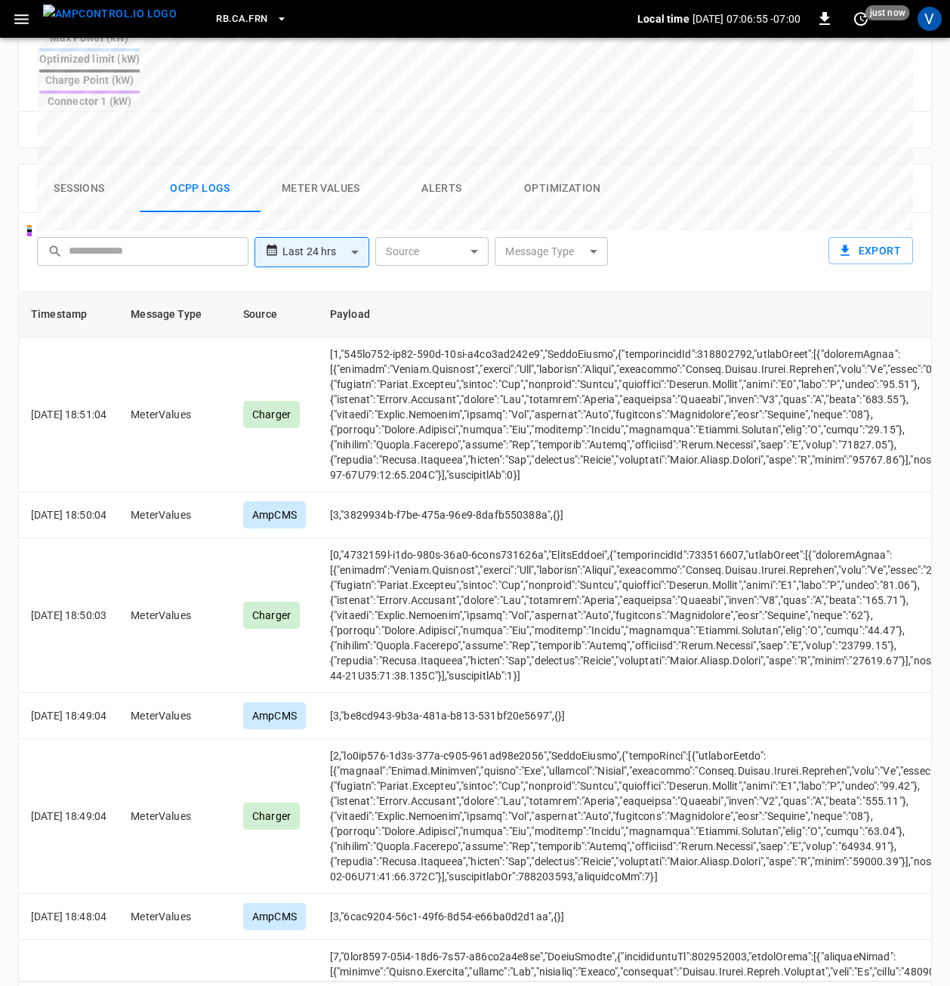
click at [914, 991] on icon "Go to next page" at bounding box center [914, 1002] width 18 height 18
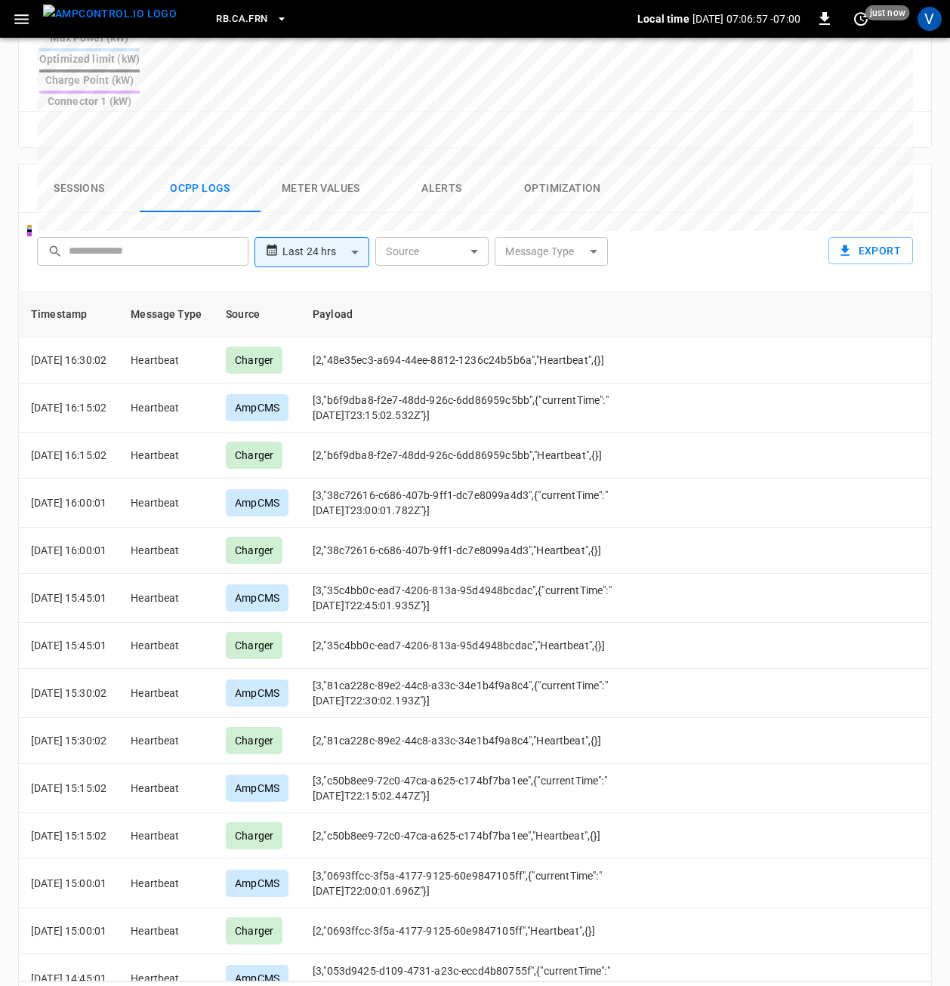
click at [889, 991] on icon "Go to previous page" at bounding box center [884, 1002] width 18 height 18
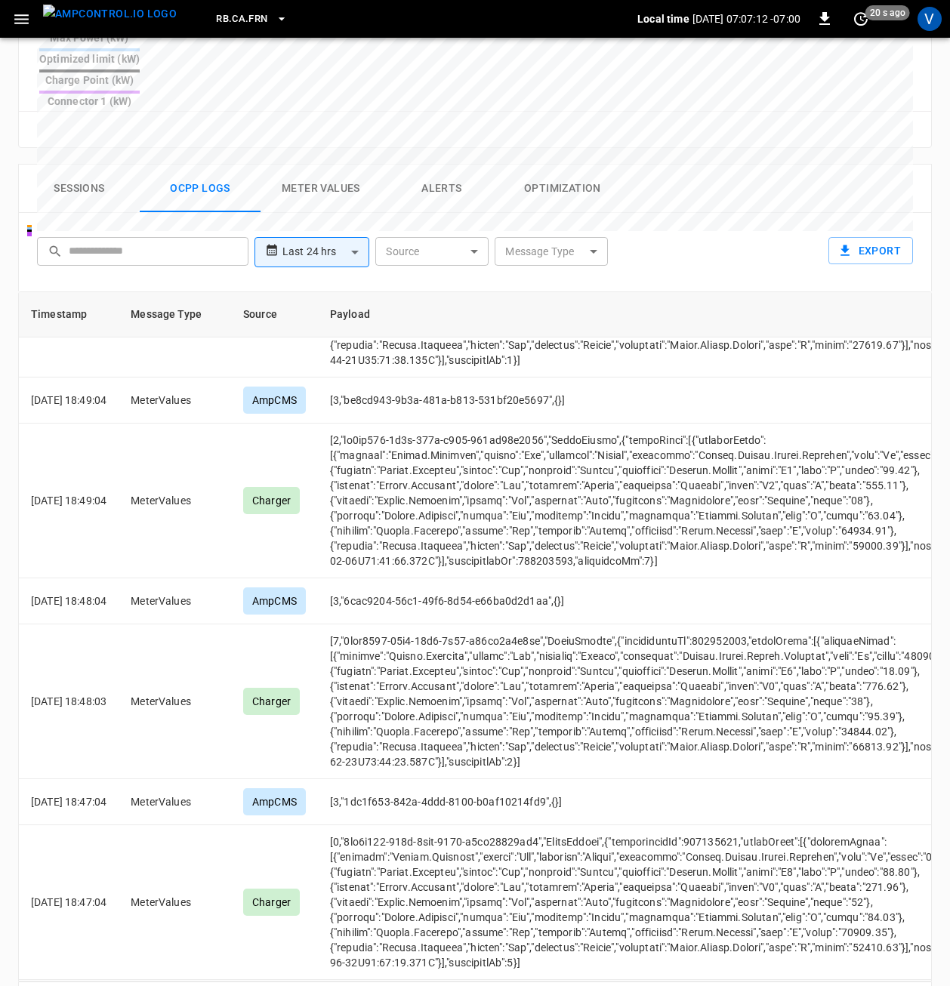
scroll to position [151, 0]
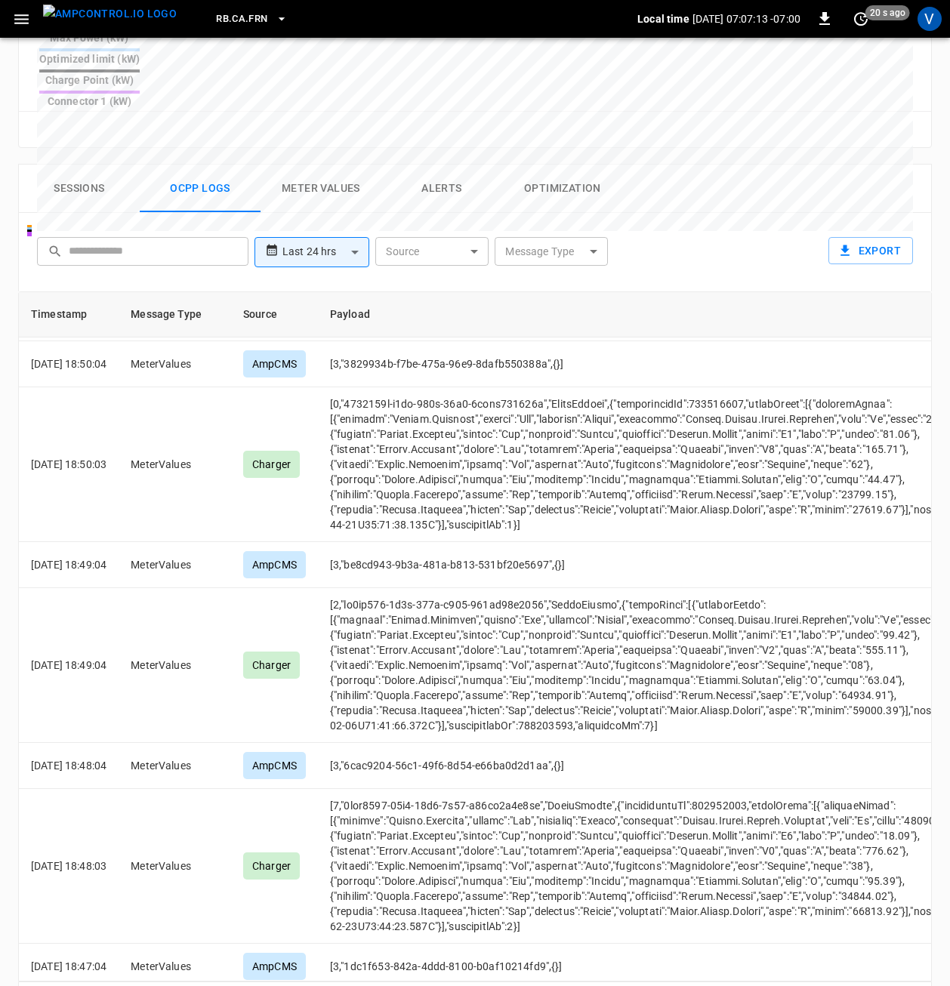
click at [876, 991] on icon "Go to previous page" at bounding box center [884, 1002] width 18 height 18
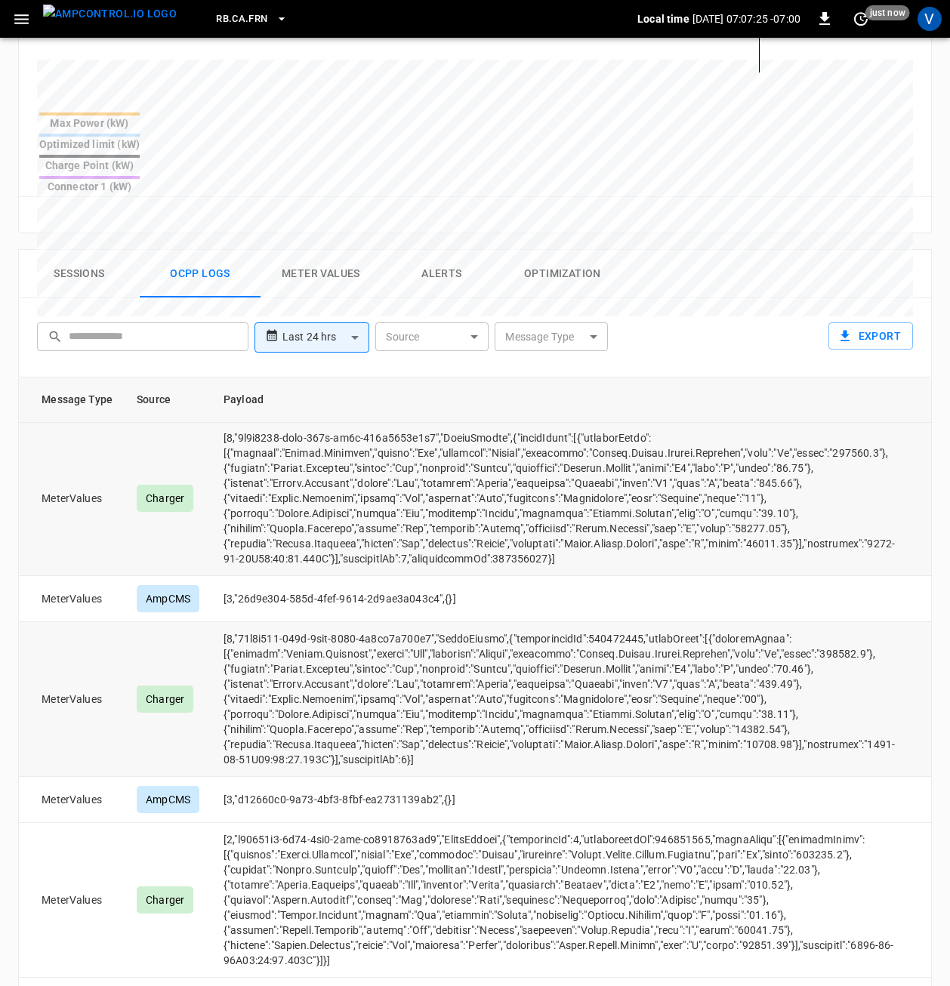
scroll to position [667, 0]
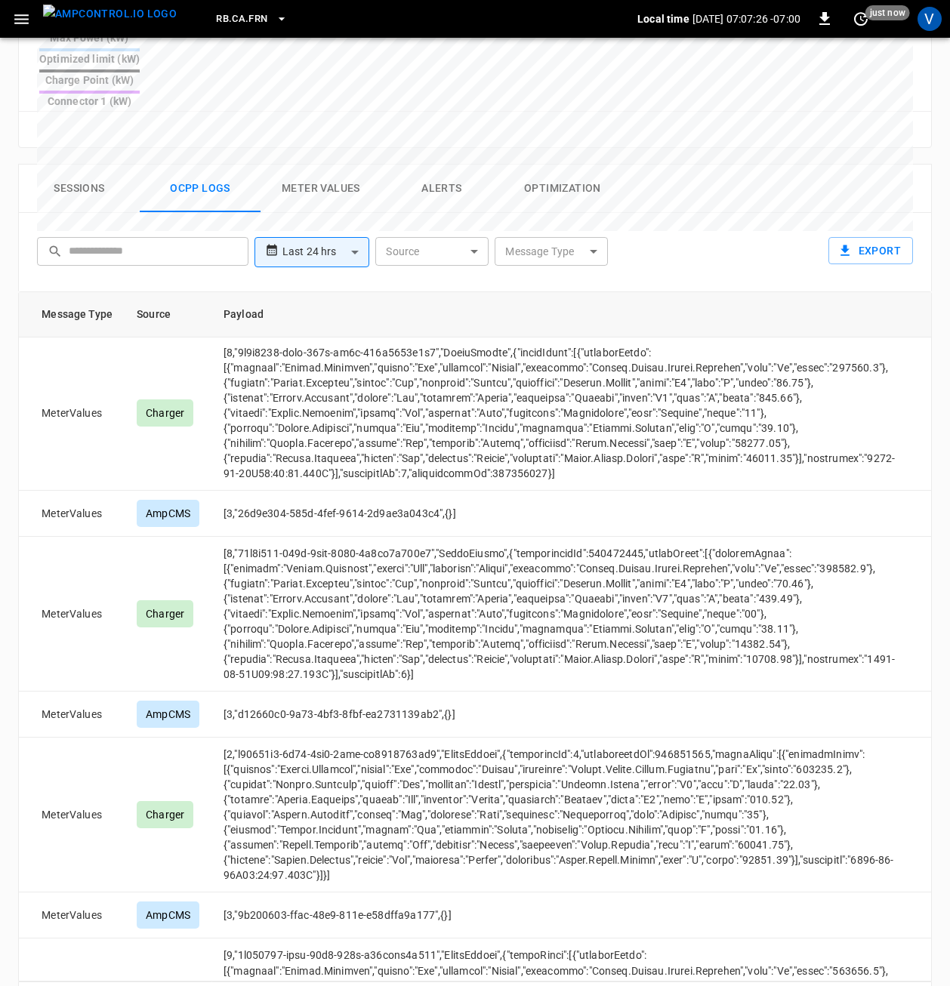
click at [879, 991] on icon "Go to previous page" at bounding box center [884, 1002] width 18 height 18
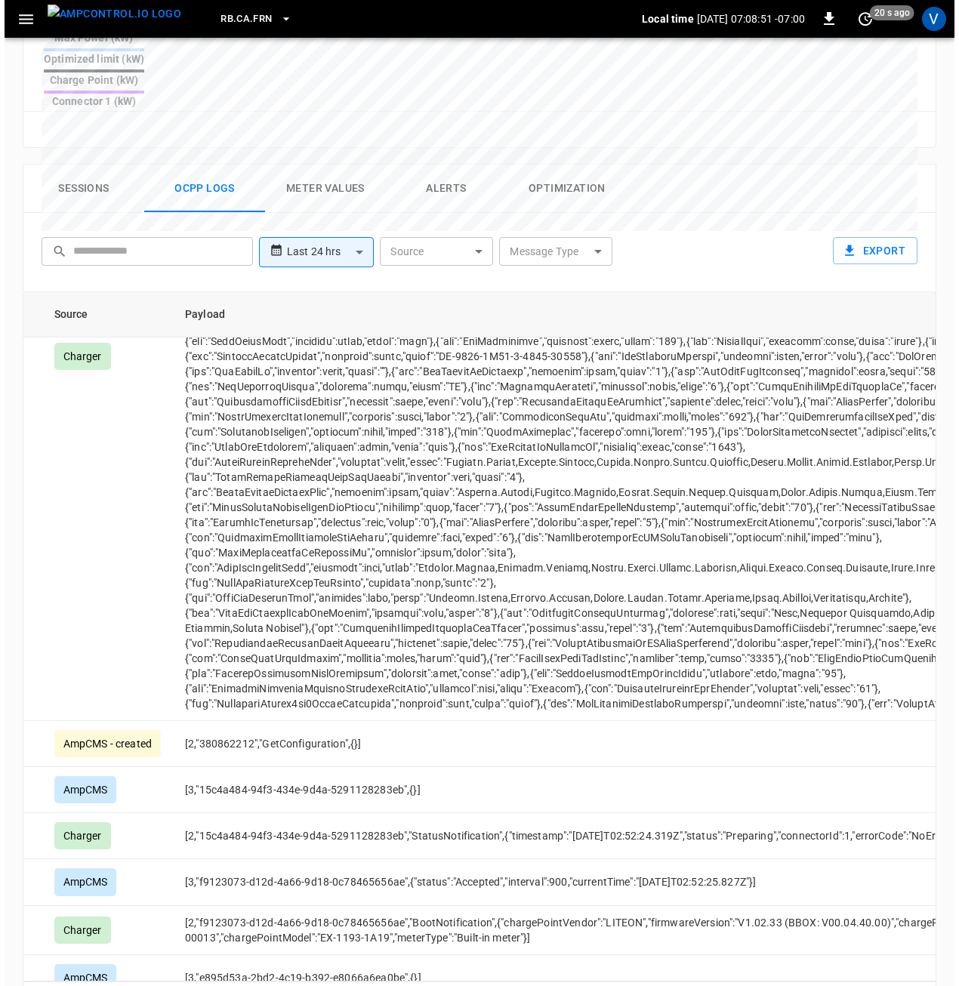
scroll to position [7492, 224]
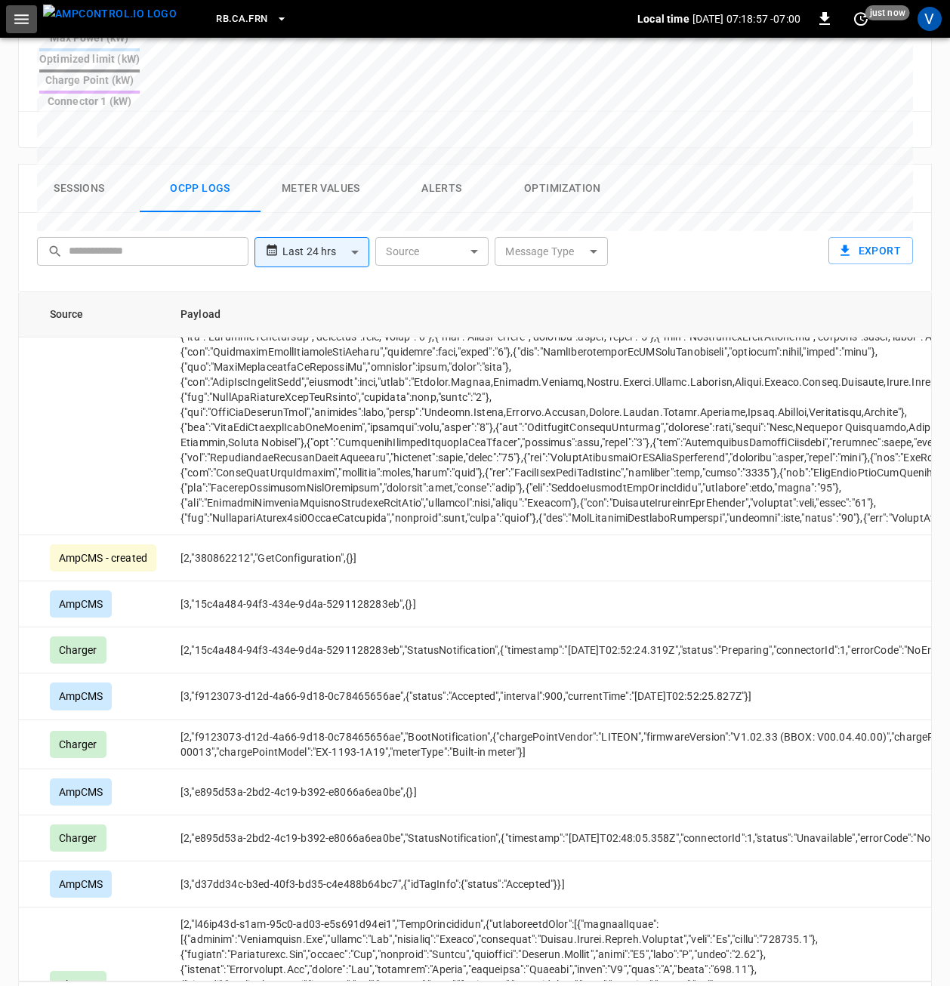
click at [29, 17] on icon "button" at bounding box center [21, 19] width 19 height 19
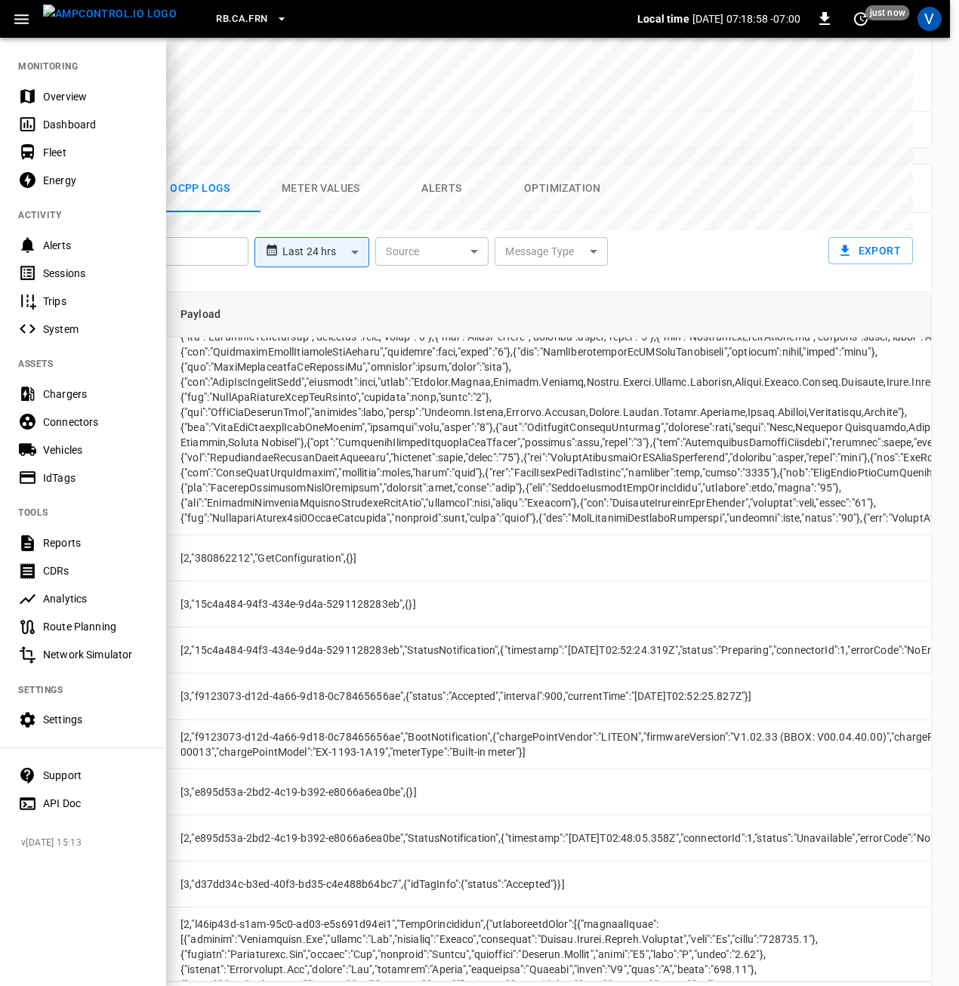
click at [67, 95] on div "Overview" at bounding box center [95, 96] width 105 height 15
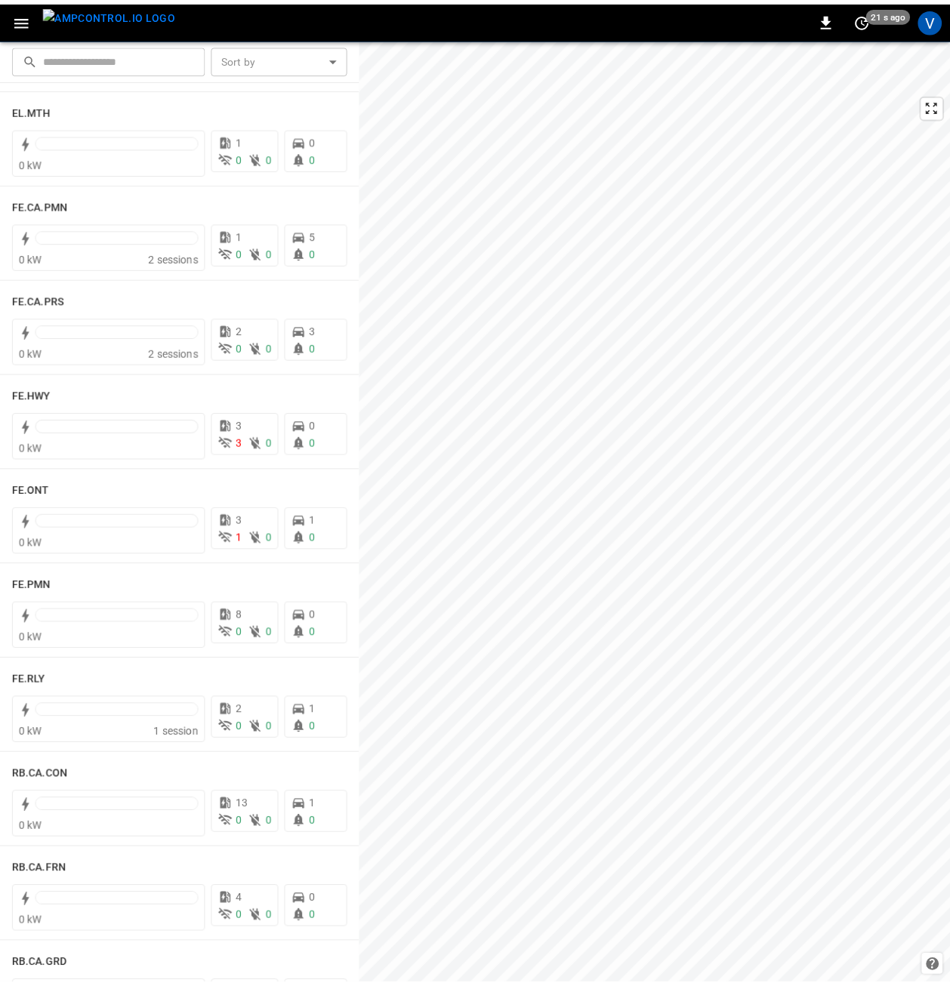
scroll to position [1359, 0]
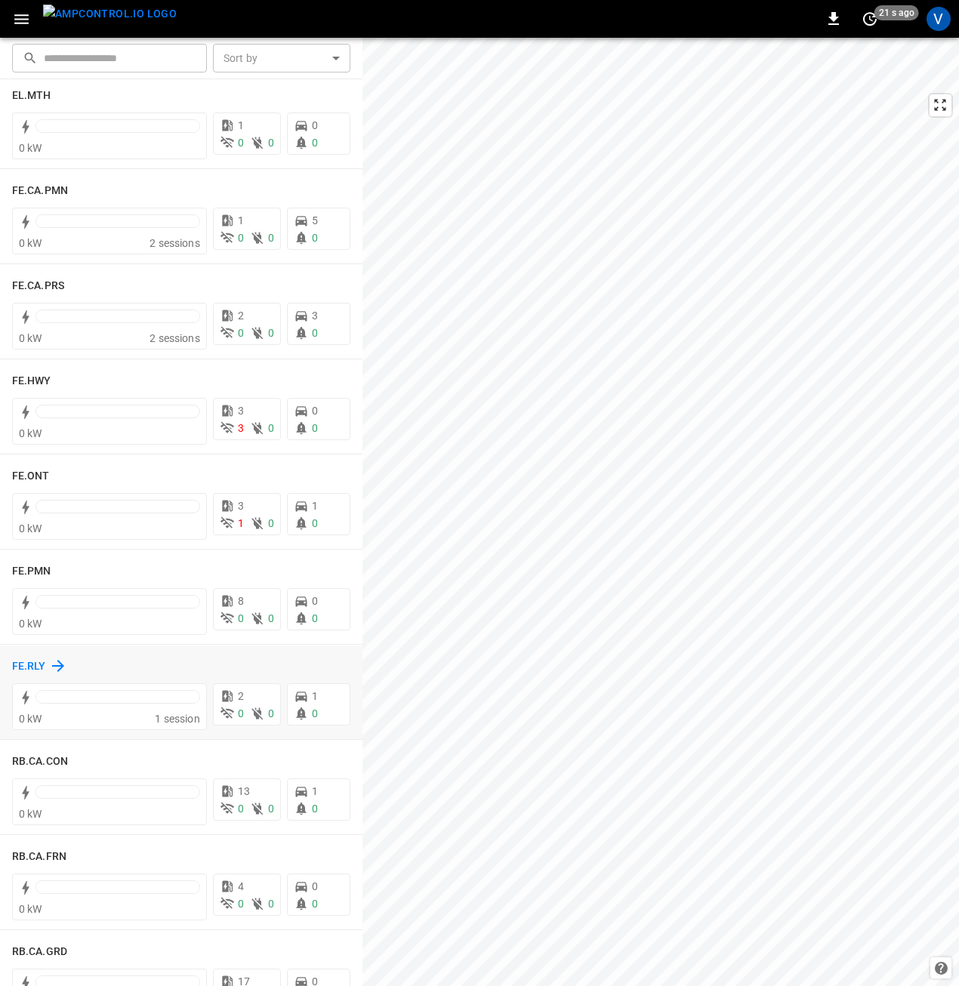
click at [33, 670] on h6 "FE.RLY" at bounding box center [29, 666] width 34 height 17
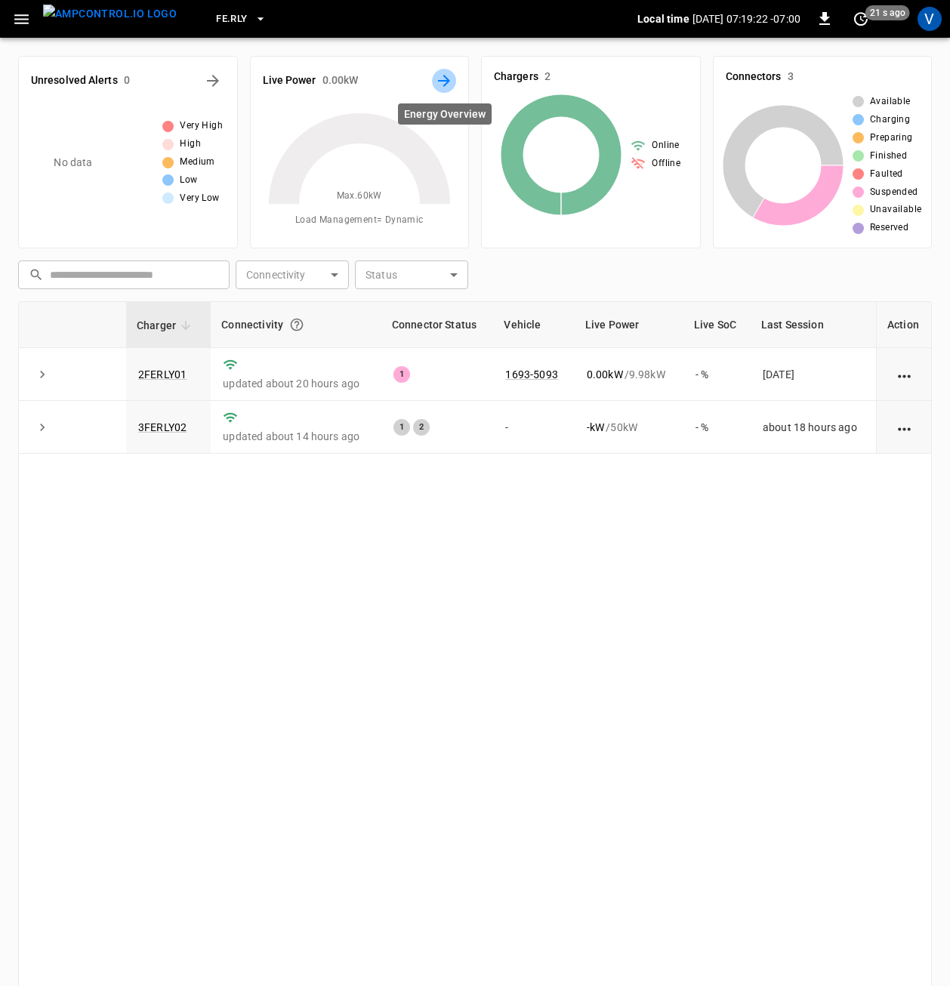
click at [446, 83] on icon "Energy Overview" at bounding box center [444, 81] width 12 height 12
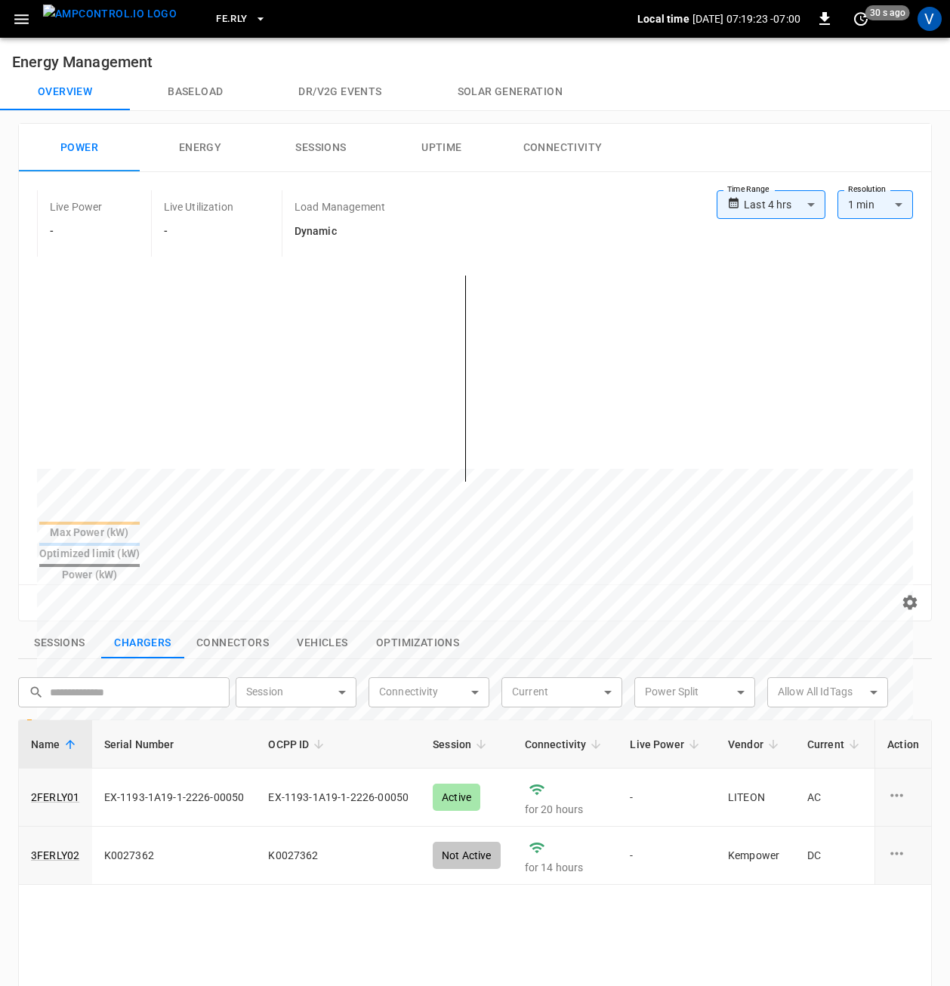
click at [792, 199] on body "**********" at bounding box center [475, 731] width 950 height 1463
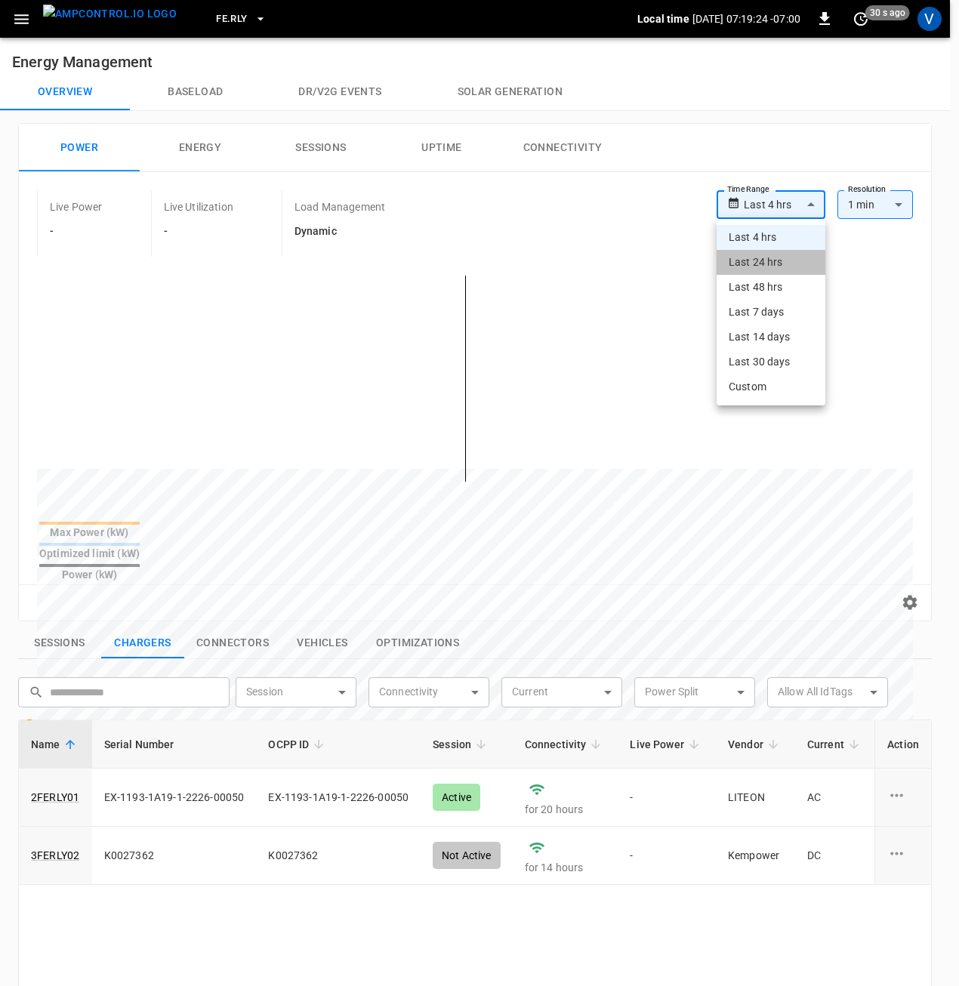
click at [766, 265] on li "Last 24 hrs" at bounding box center [771, 262] width 109 height 25
type input "**********"
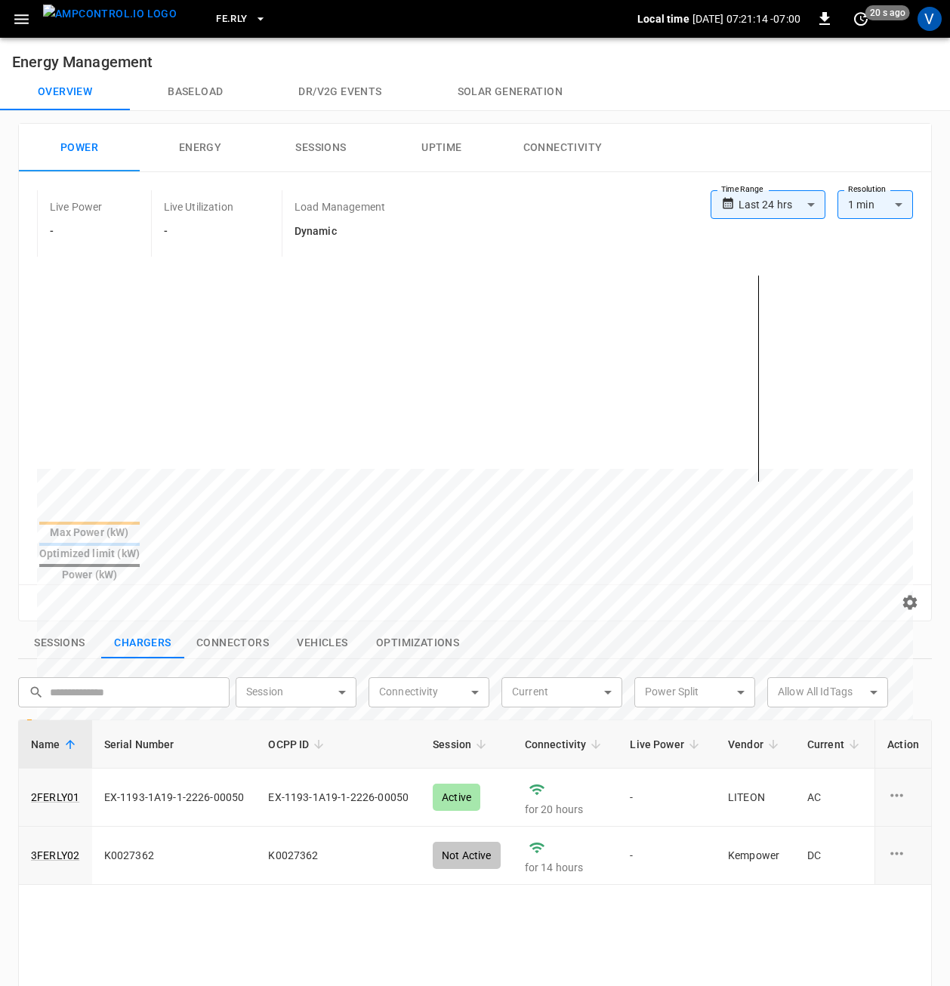
click at [566, 206] on div "Live Power - Live Utilization - Load Management Dynamic" at bounding box center [374, 223] width 674 height 66
click at [60, 845] on link "3FERLY02" at bounding box center [55, 855] width 54 height 21
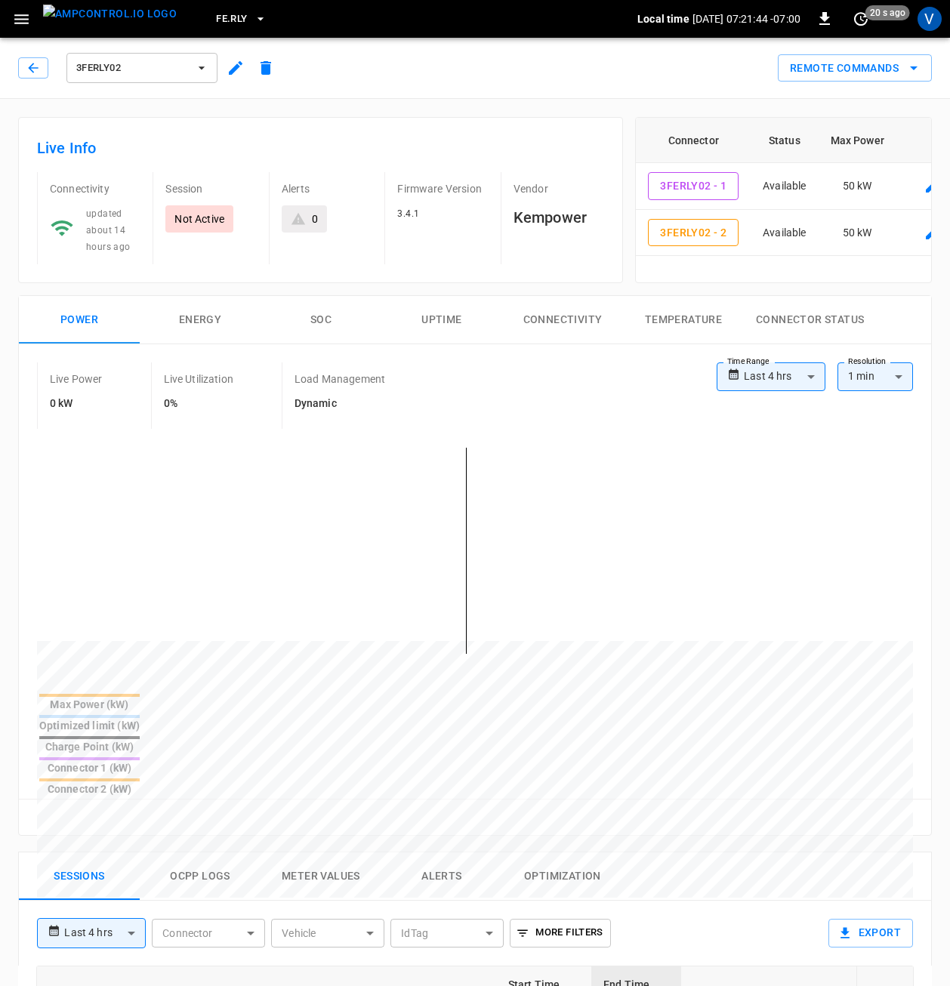
click at [238, 73] on icon "button" at bounding box center [236, 68] width 18 height 18
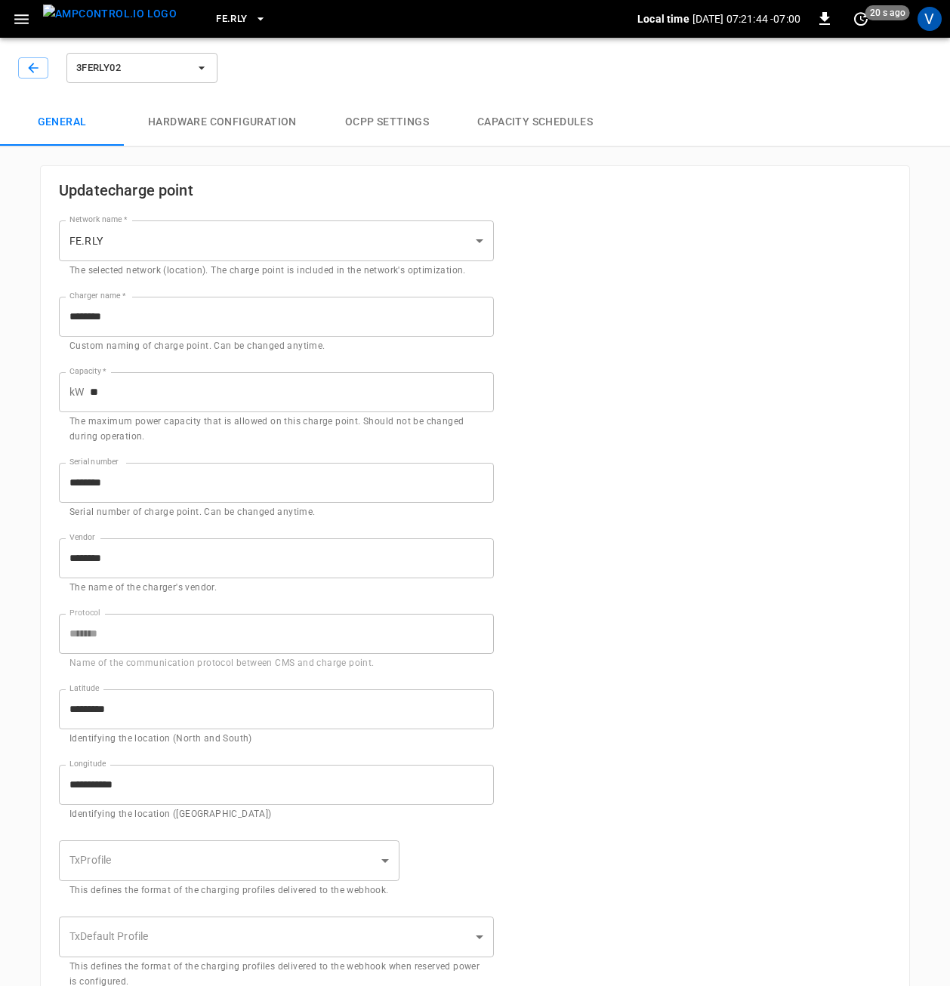
type input "**********"
click at [535, 115] on button "Capacity Schedules" at bounding box center [535, 122] width 164 height 48
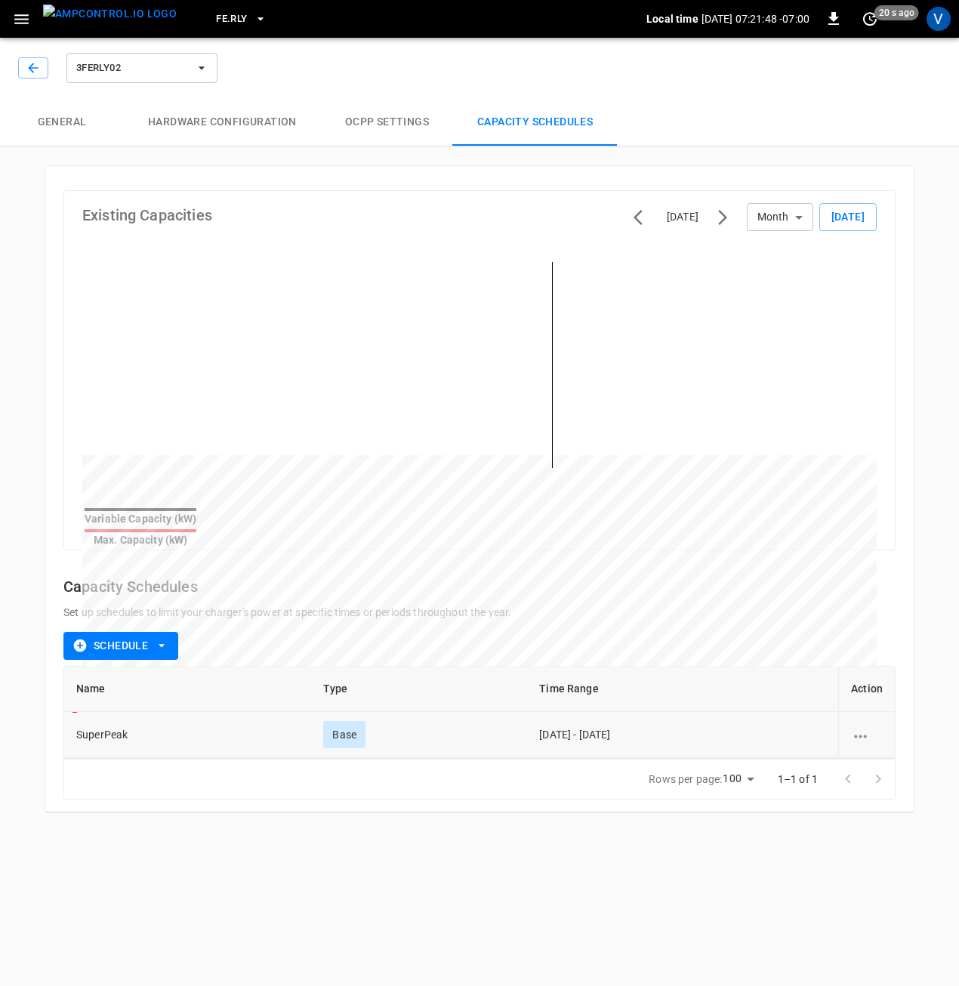
click at [865, 735] on icon "schedule options" at bounding box center [860, 736] width 13 height 3
click at [871, 736] on li "Edit" at bounding box center [879, 735] width 54 height 25
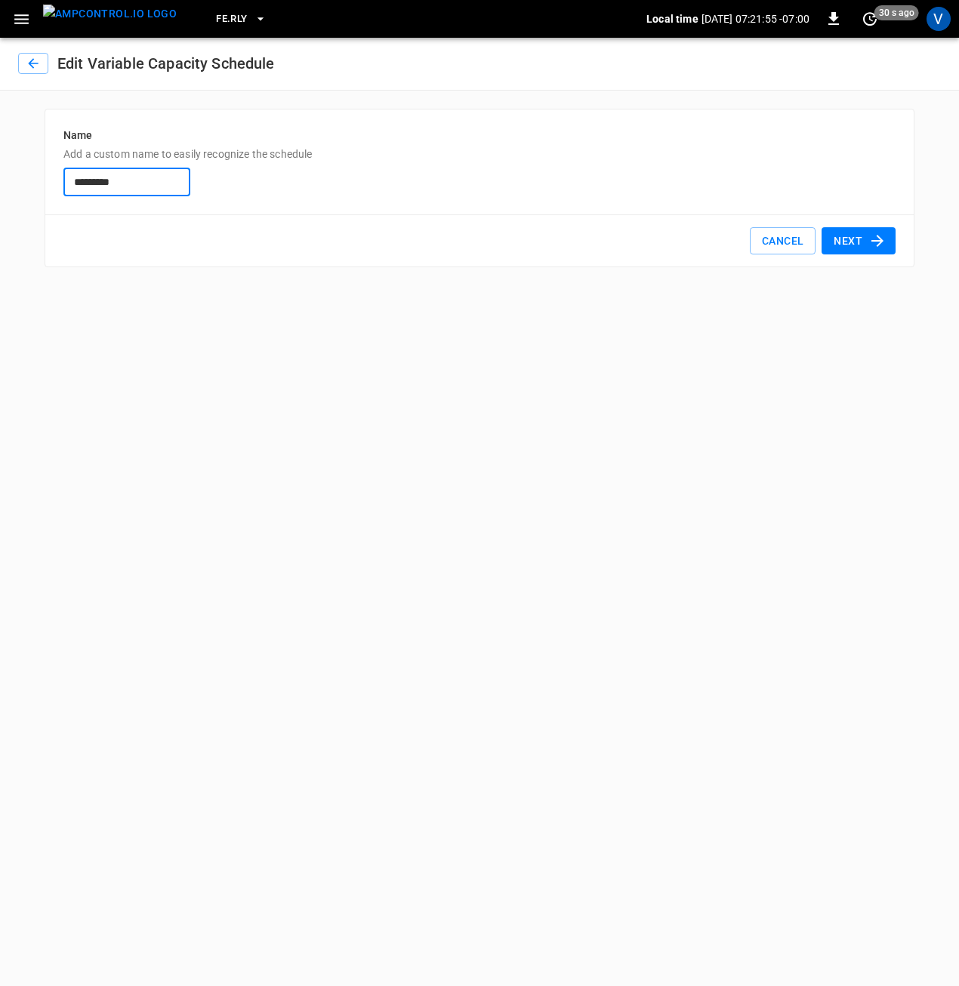
click at [868, 233] on icon "button" at bounding box center [877, 241] width 18 height 18
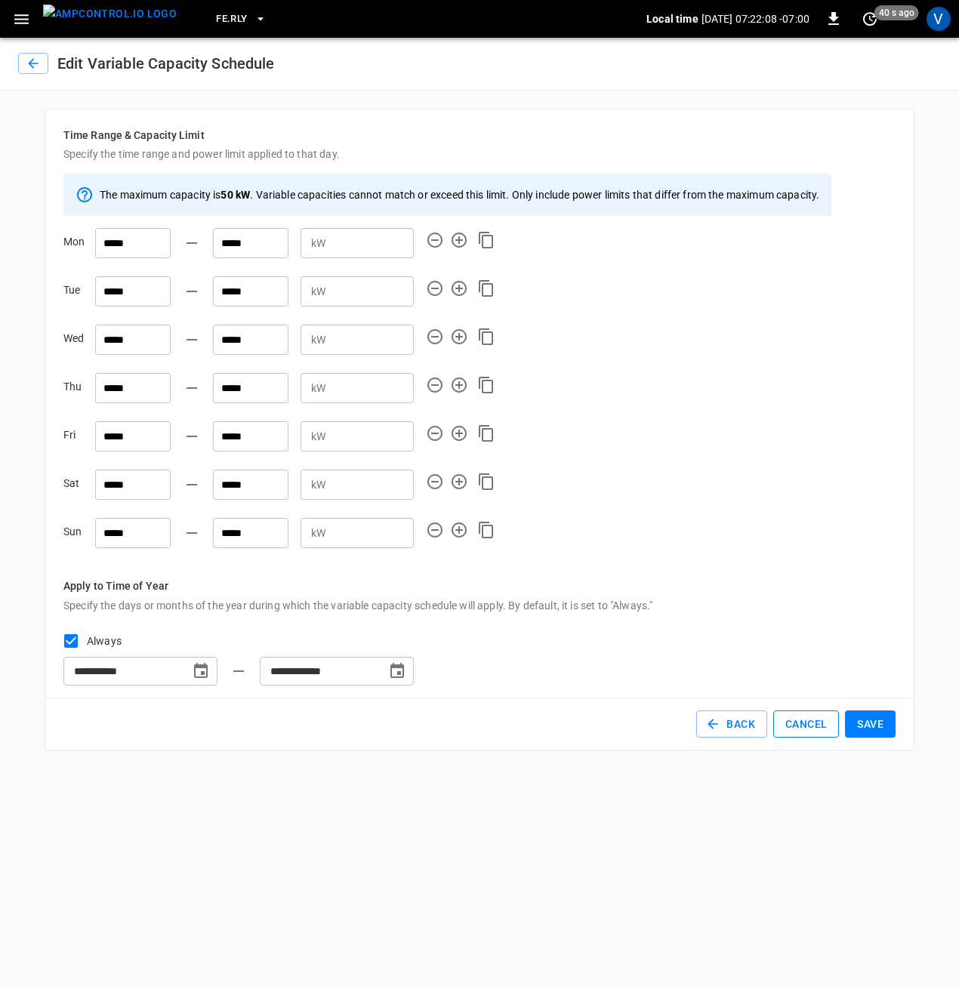
click at [800, 722] on button "Cancel" at bounding box center [806, 725] width 66 height 28
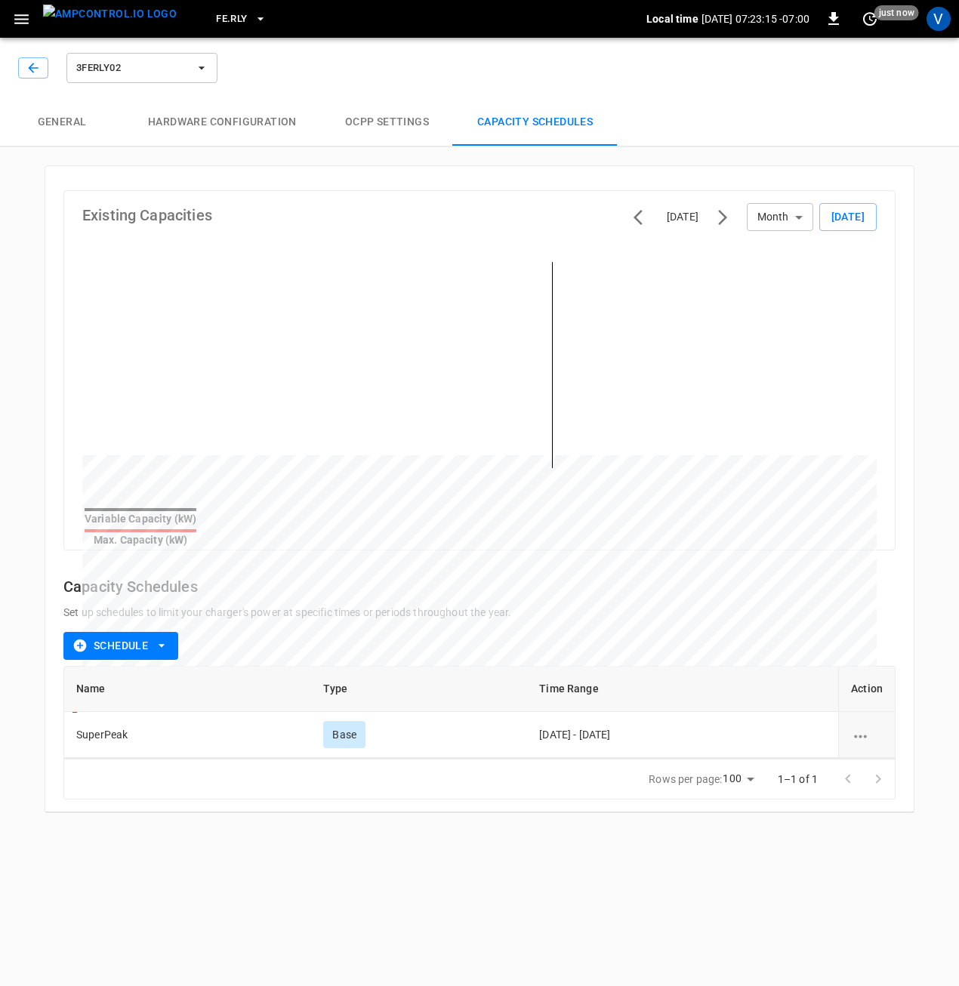
click at [19, 25] on icon "button" at bounding box center [21, 19] width 19 height 19
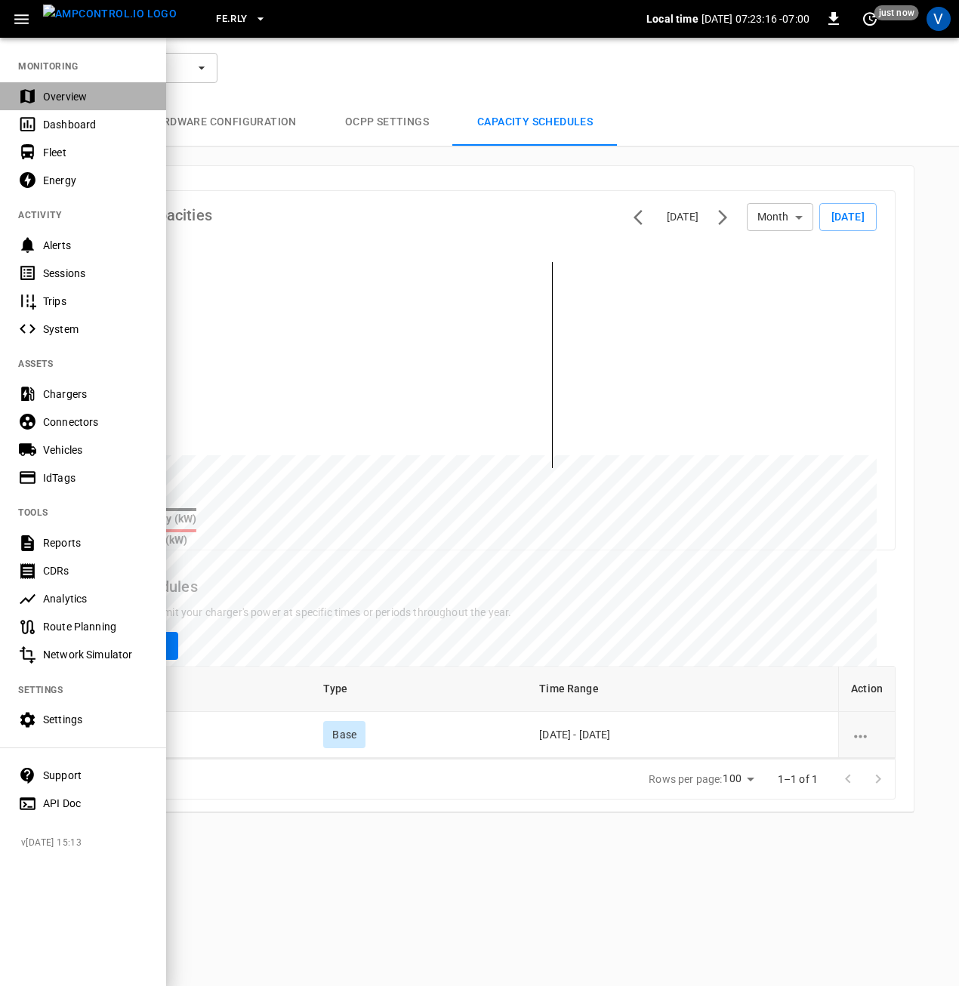
drag, startPoint x: 53, startPoint y: 96, endPoint x: 77, endPoint y: 133, distance: 44.2
click at [53, 96] on div "Overview" at bounding box center [95, 96] width 105 height 15
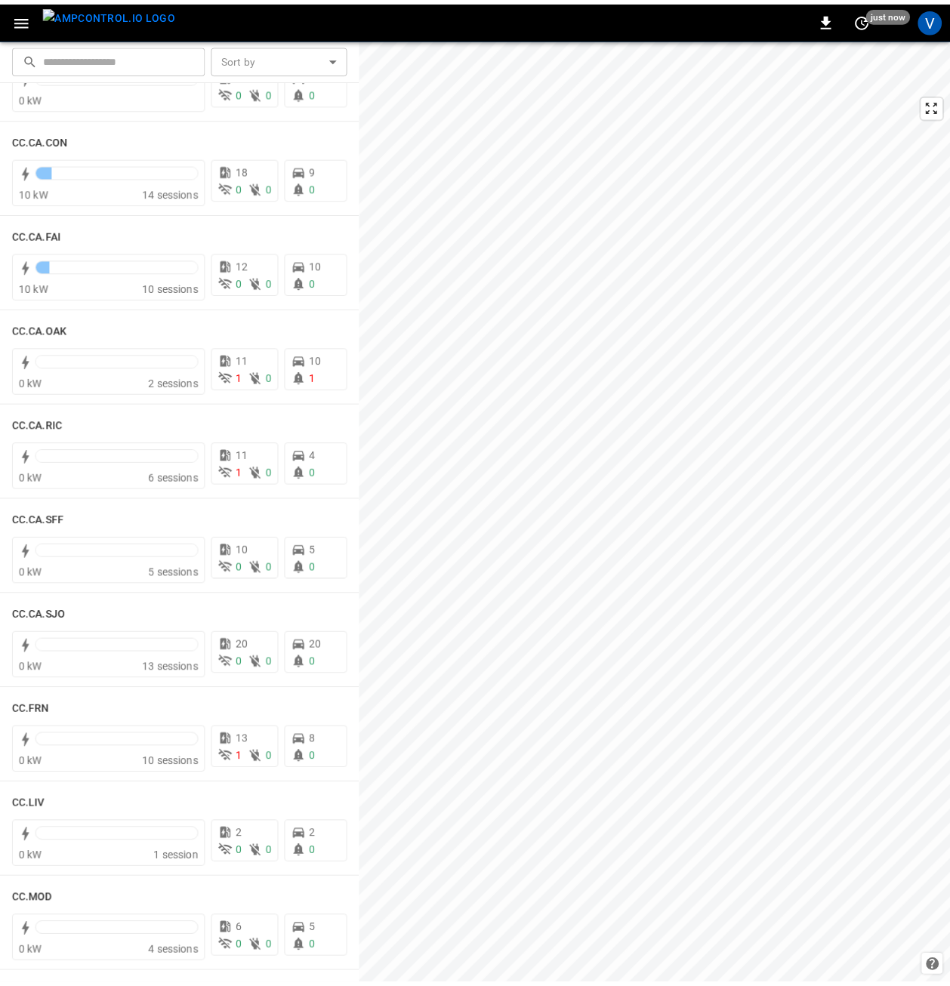
scroll to position [302, 0]
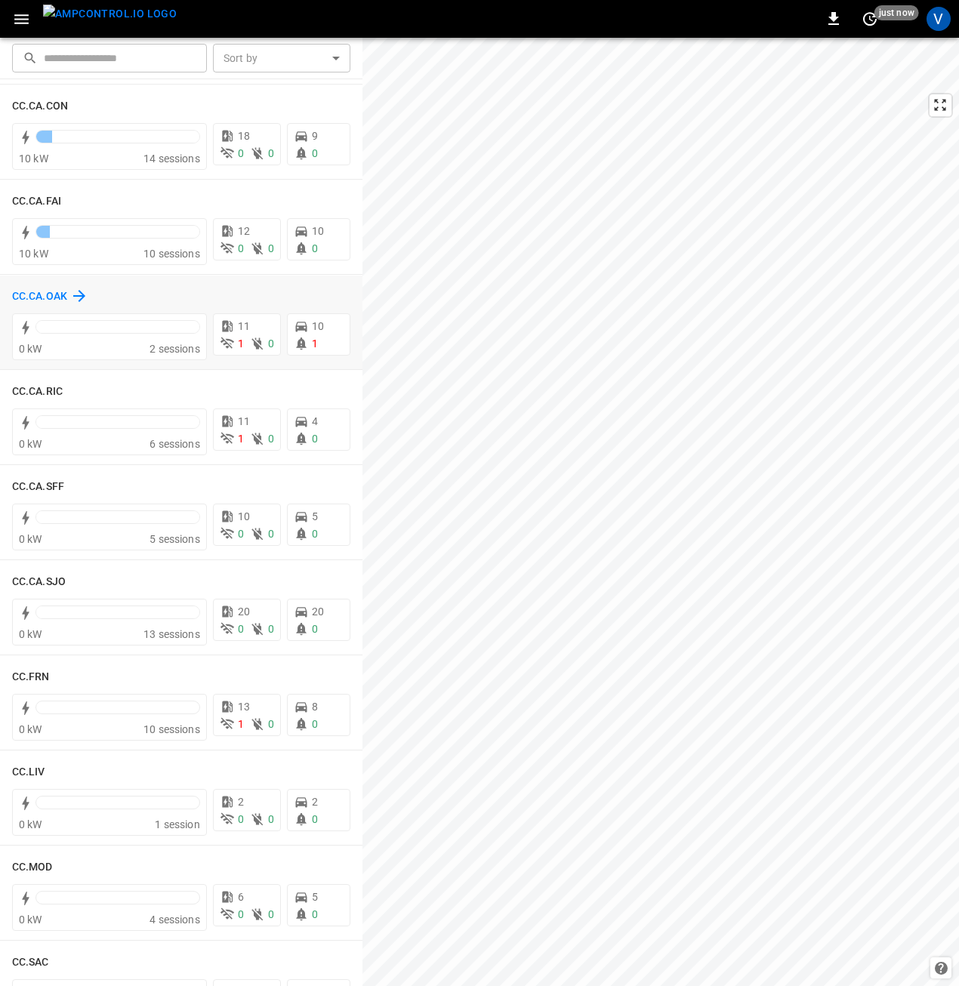
click at [37, 299] on h6 "CC.CA.OAK" at bounding box center [39, 296] width 55 height 17
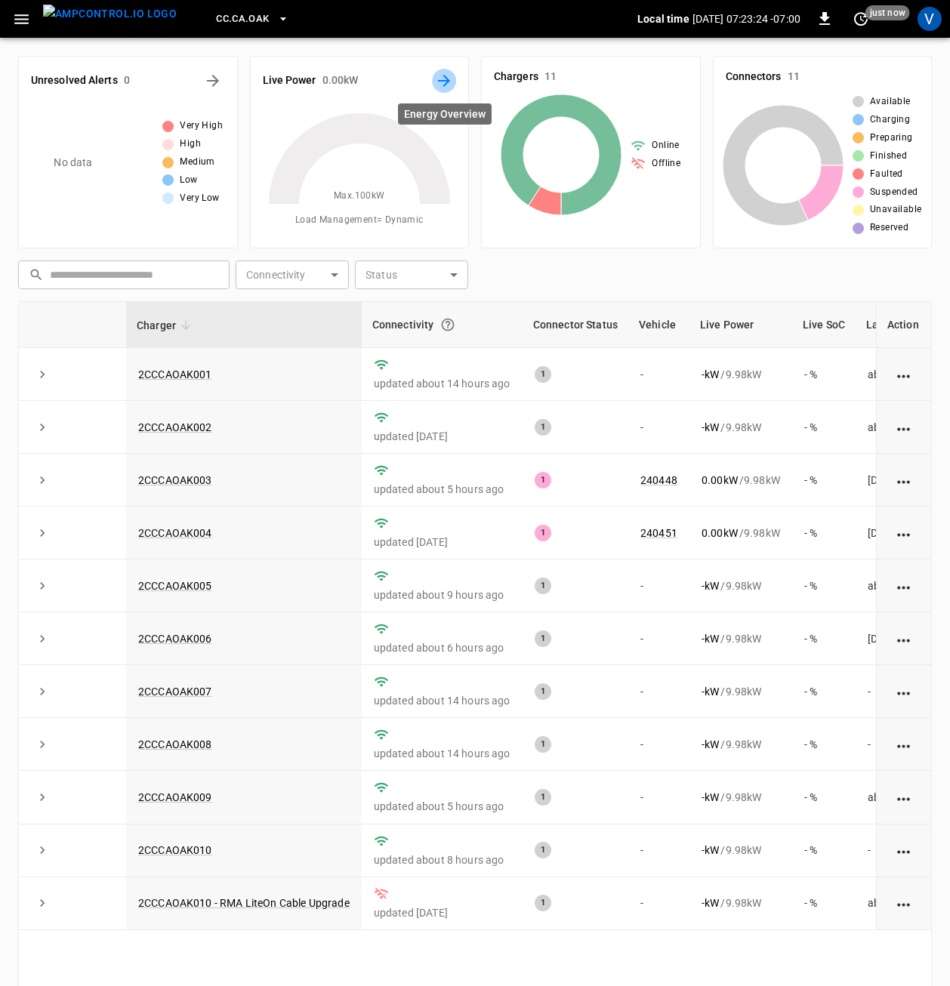
click at [448, 79] on icon "Energy Overview" at bounding box center [444, 81] width 12 height 12
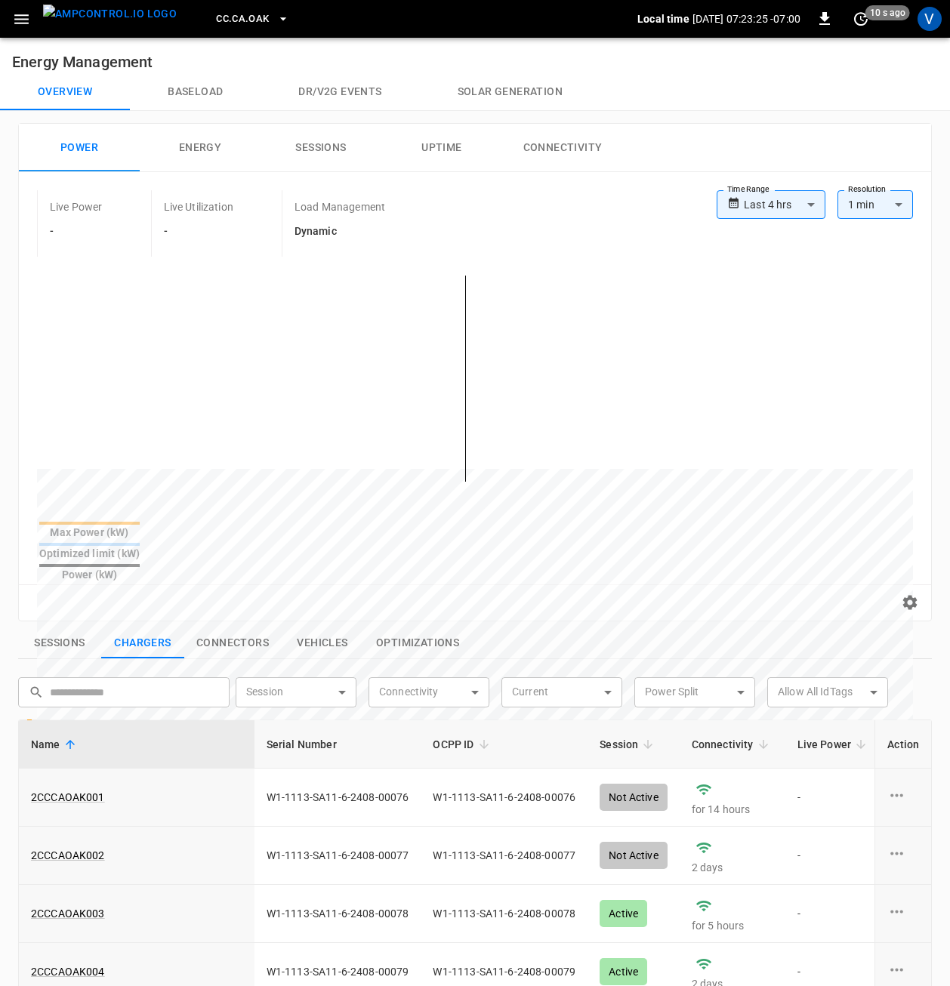
click at [777, 202] on body "**********" at bounding box center [475, 731] width 950 height 1463
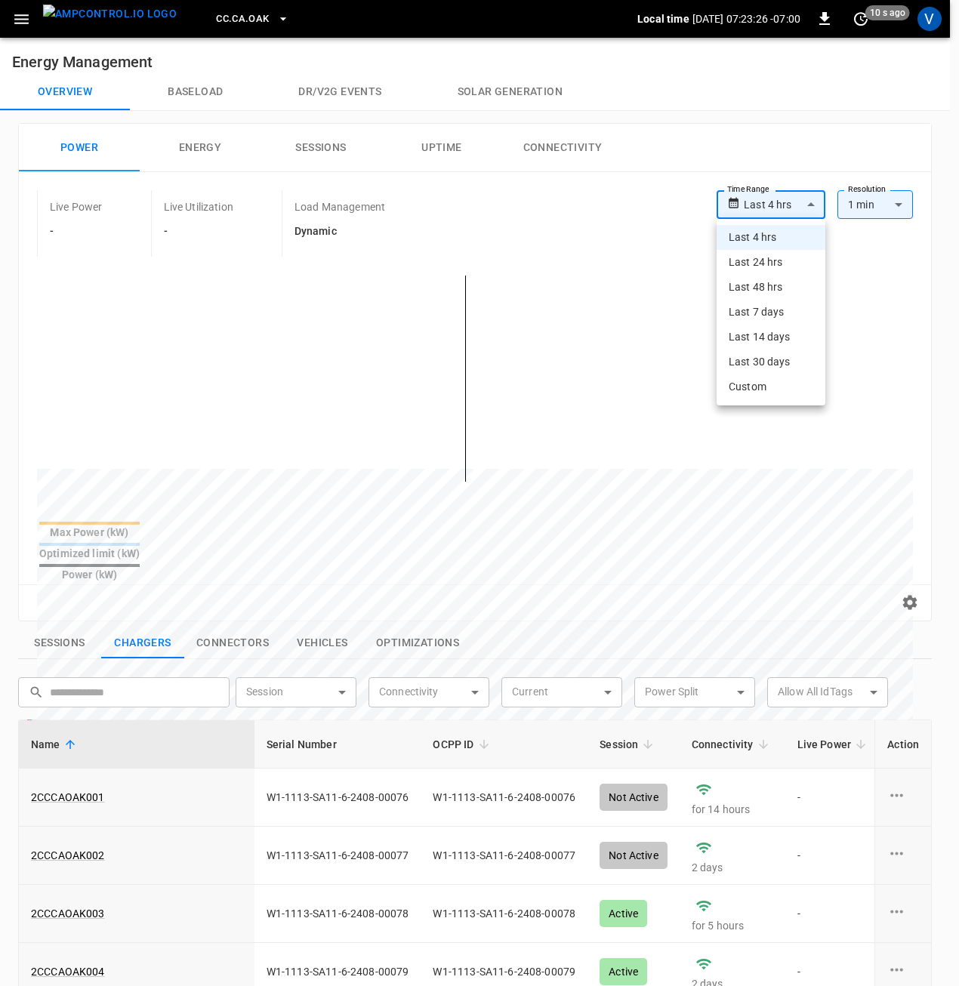
click at [769, 264] on li "Last 24 hrs" at bounding box center [771, 262] width 109 height 25
type input "**********"
